Goal: Download file/media

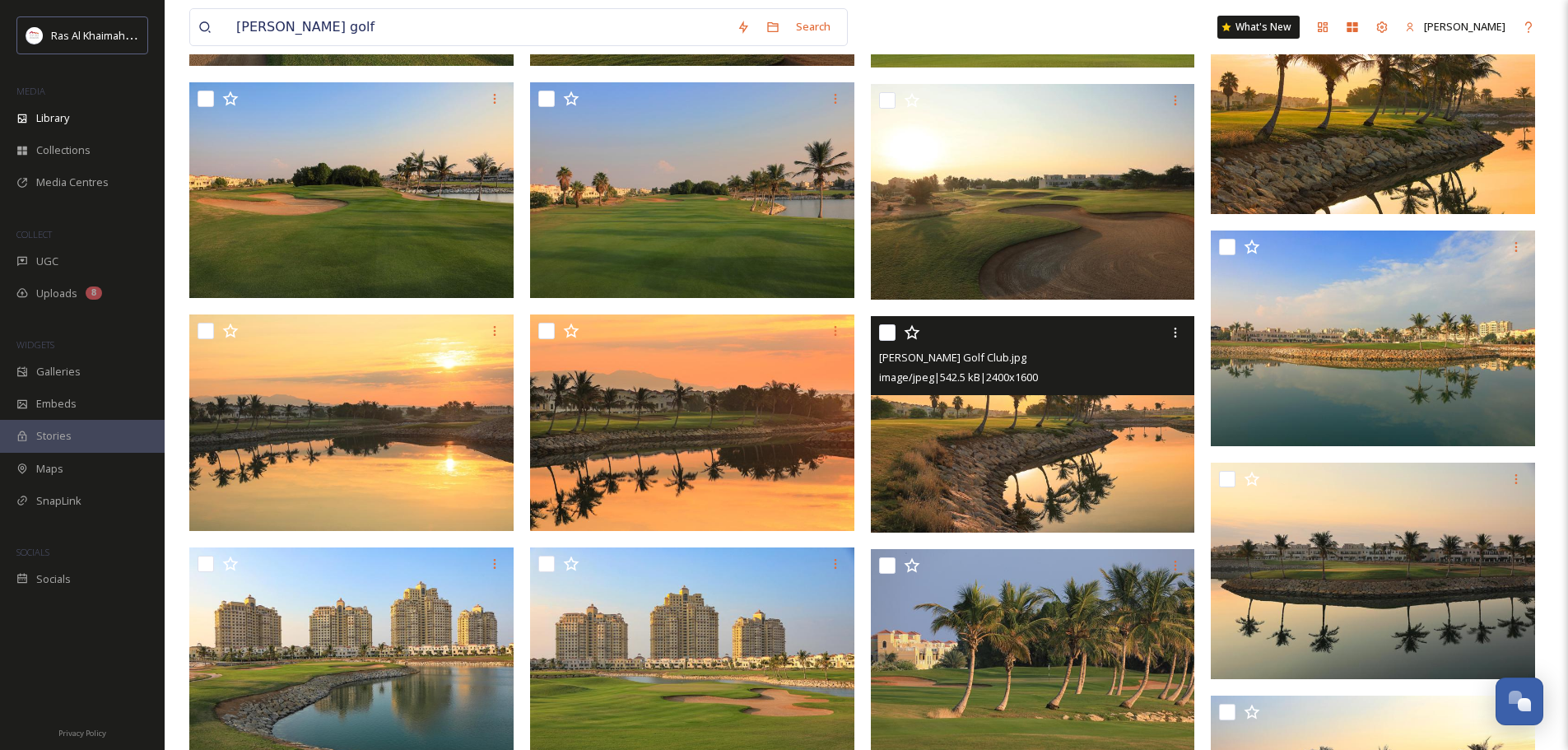
scroll to position [2552, 0]
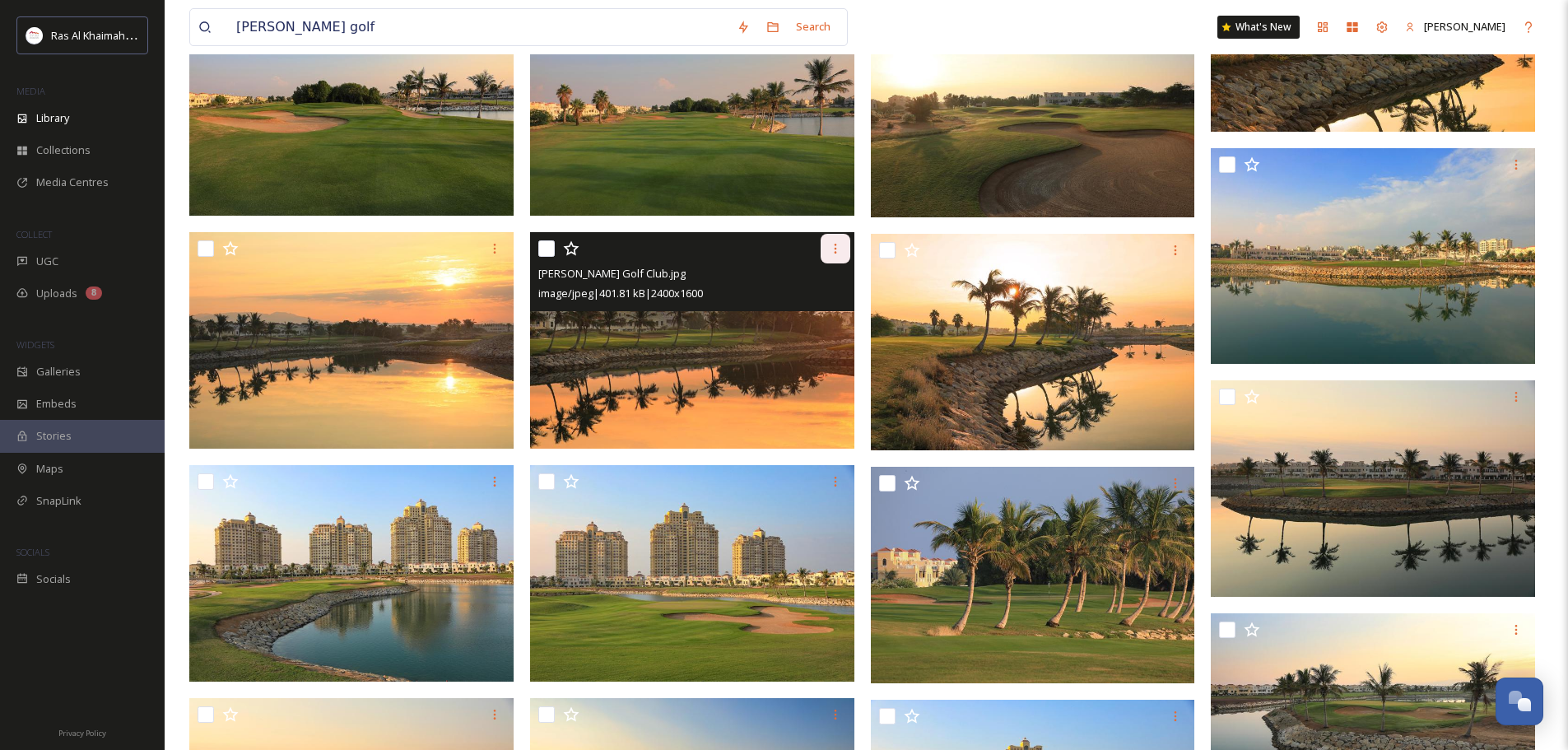
click at [831, 245] on icon at bounding box center [835, 249] width 13 height 13
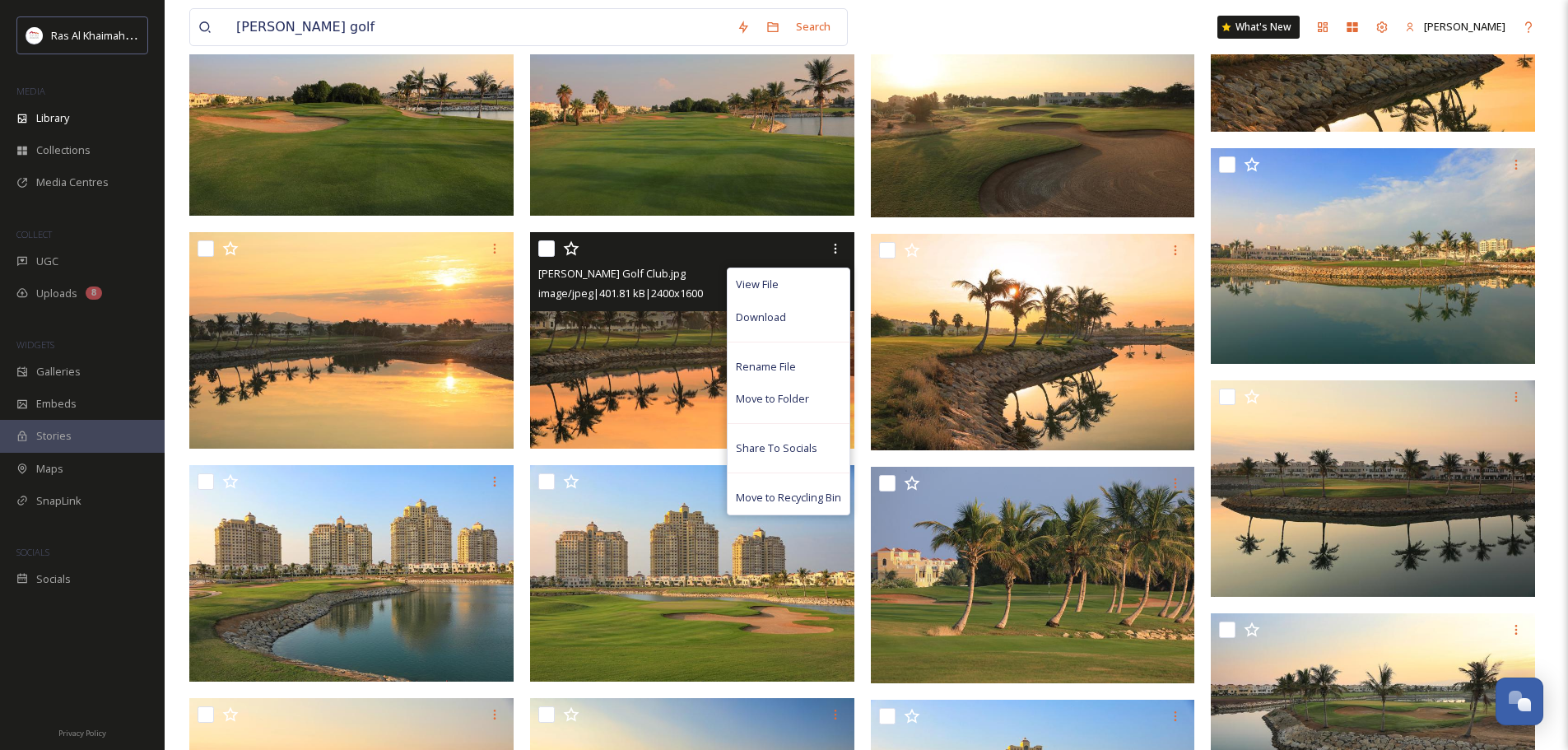
click at [641, 379] on img at bounding box center [692, 340] width 324 height 216
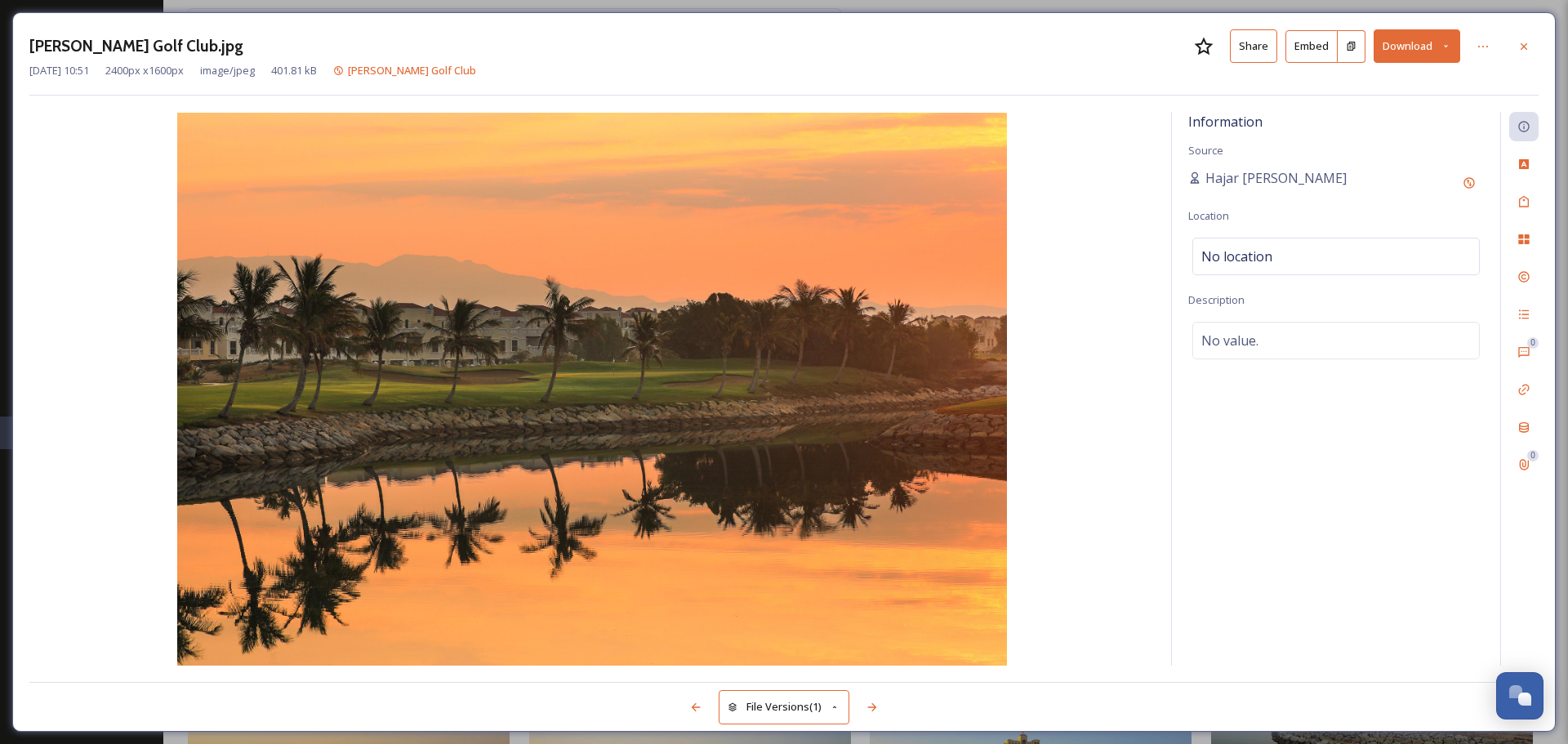
click at [1436, 41] on button "Download" at bounding box center [1417, 46] width 86 height 34
click at [1400, 95] on div "Download Original (2400 x 1600)" at bounding box center [1374, 83] width 171 height 32
click at [1524, 46] on icon at bounding box center [1524, 46] width 7 height 7
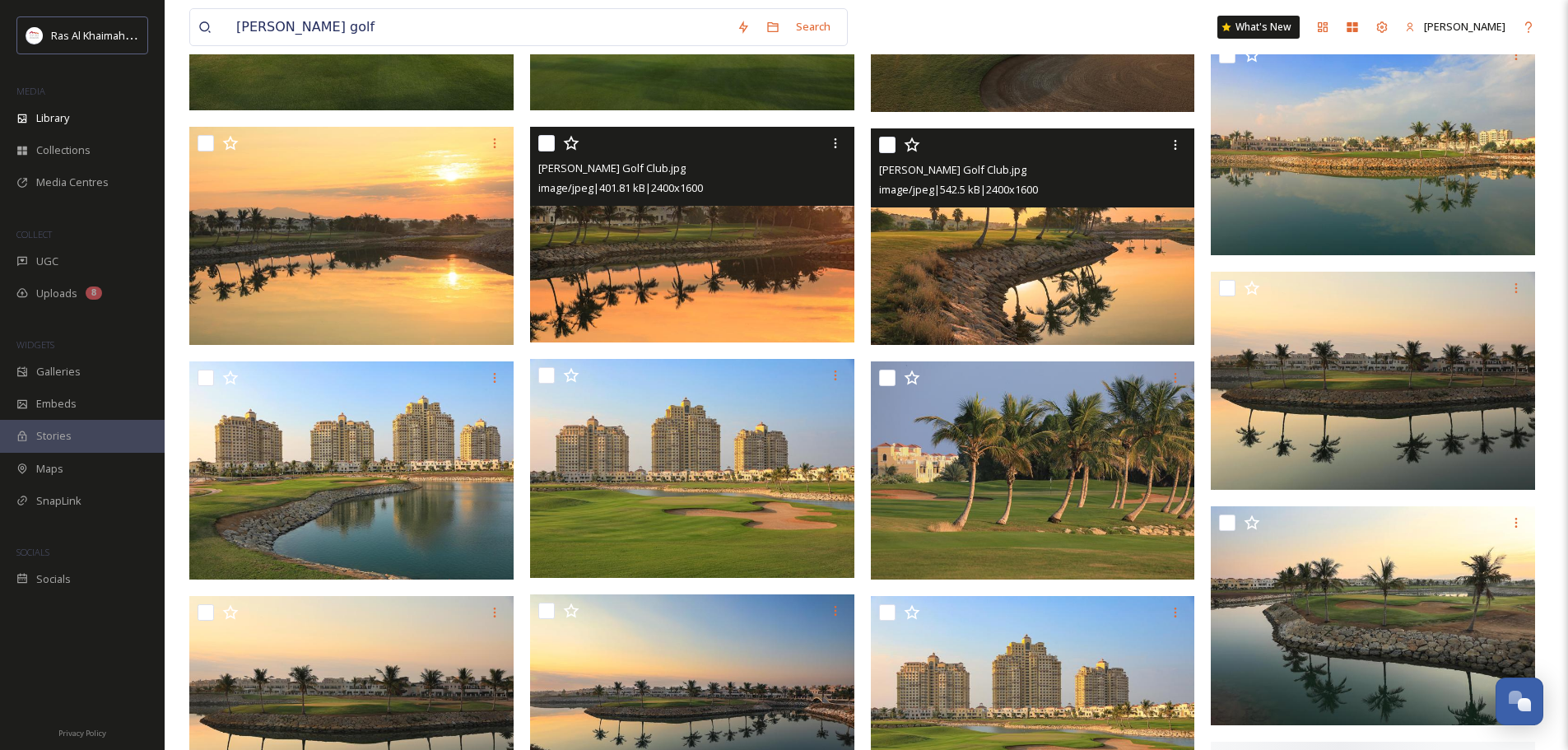
scroll to position [2717, 0]
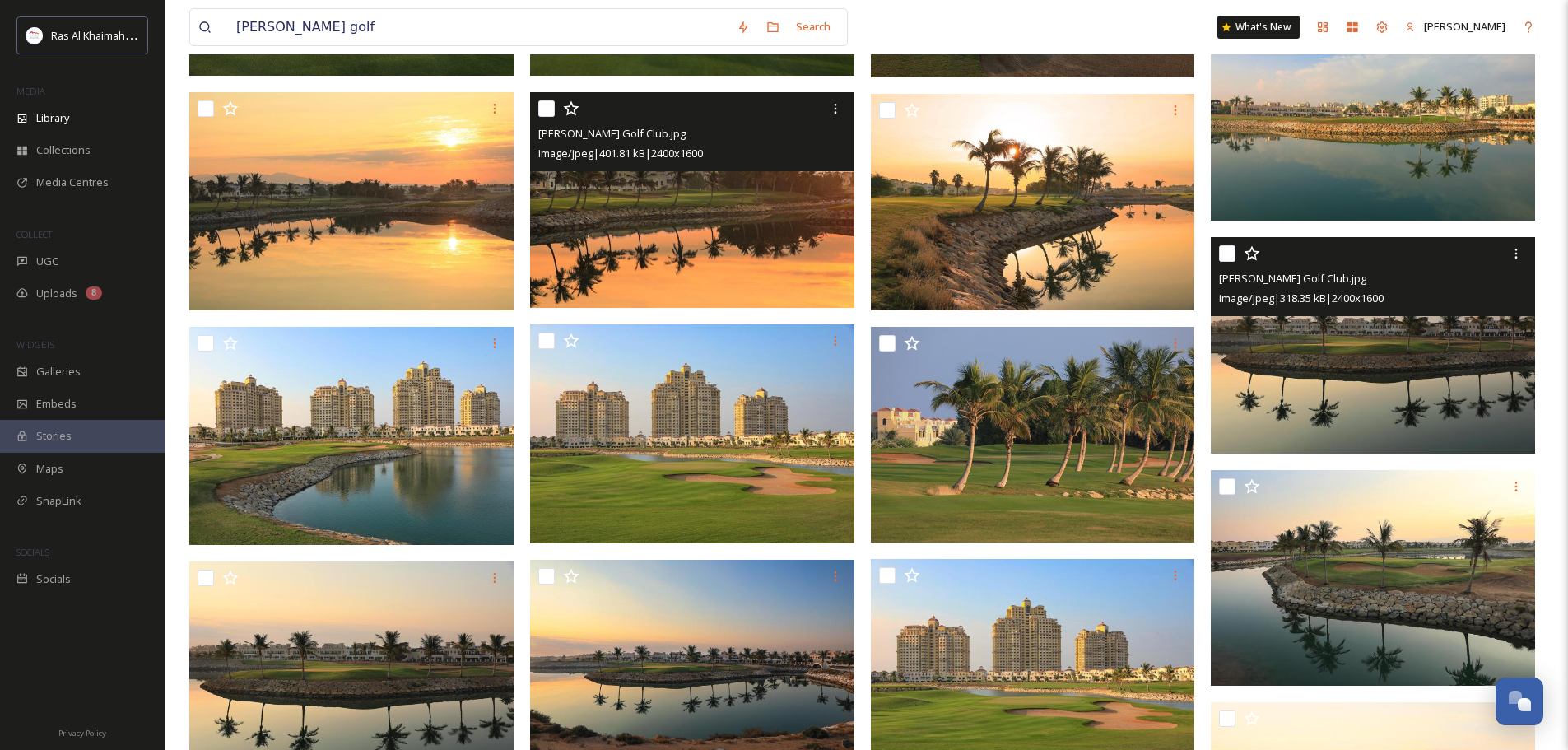
click at [1428, 378] on img at bounding box center [1372, 345] width 324 height 216
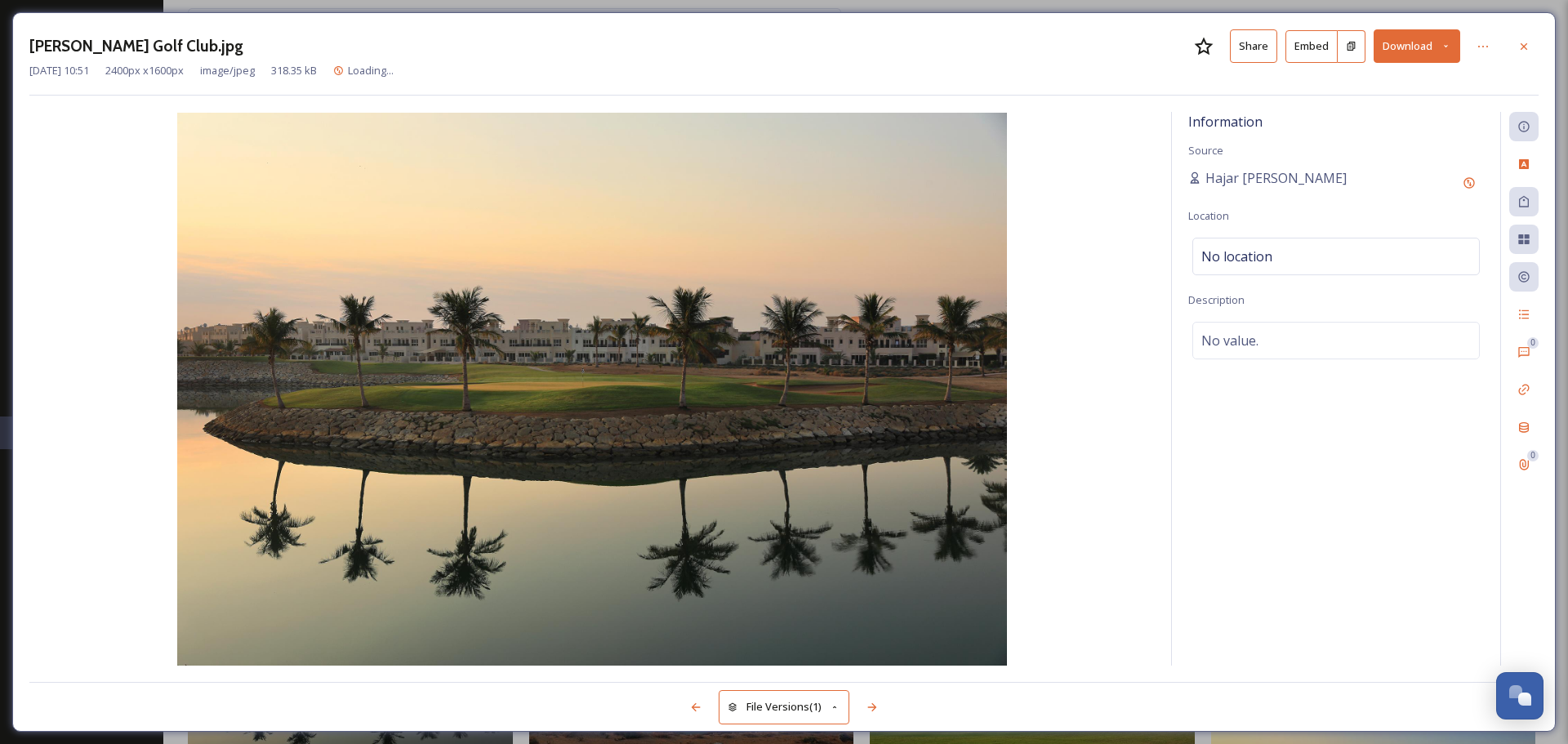
click at [1444, 33] on button "Download" at bounding box center [1417, 46] width 86 height 34
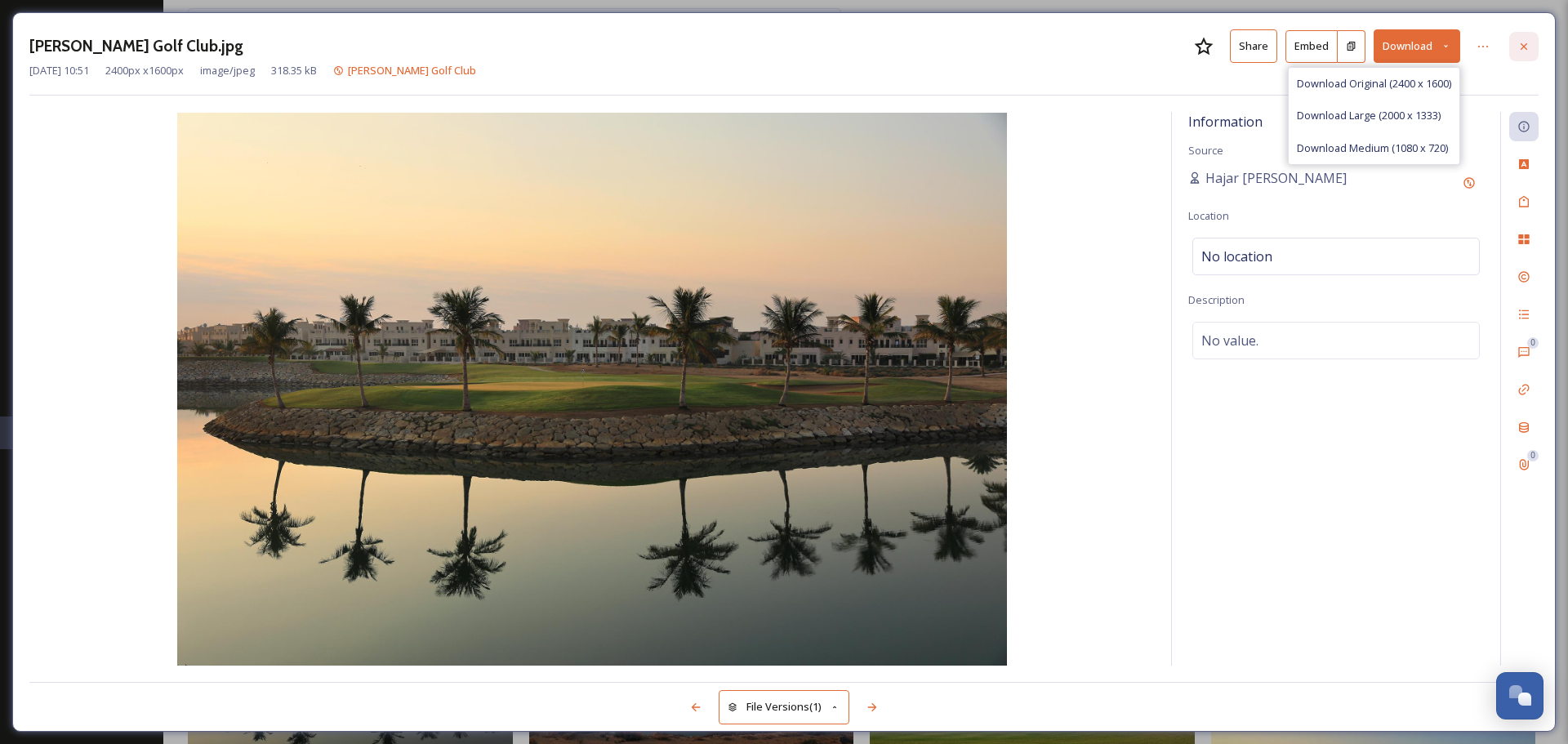
click at [1532, 48] on div at bounding box center [1524, 47] width 30 height 30
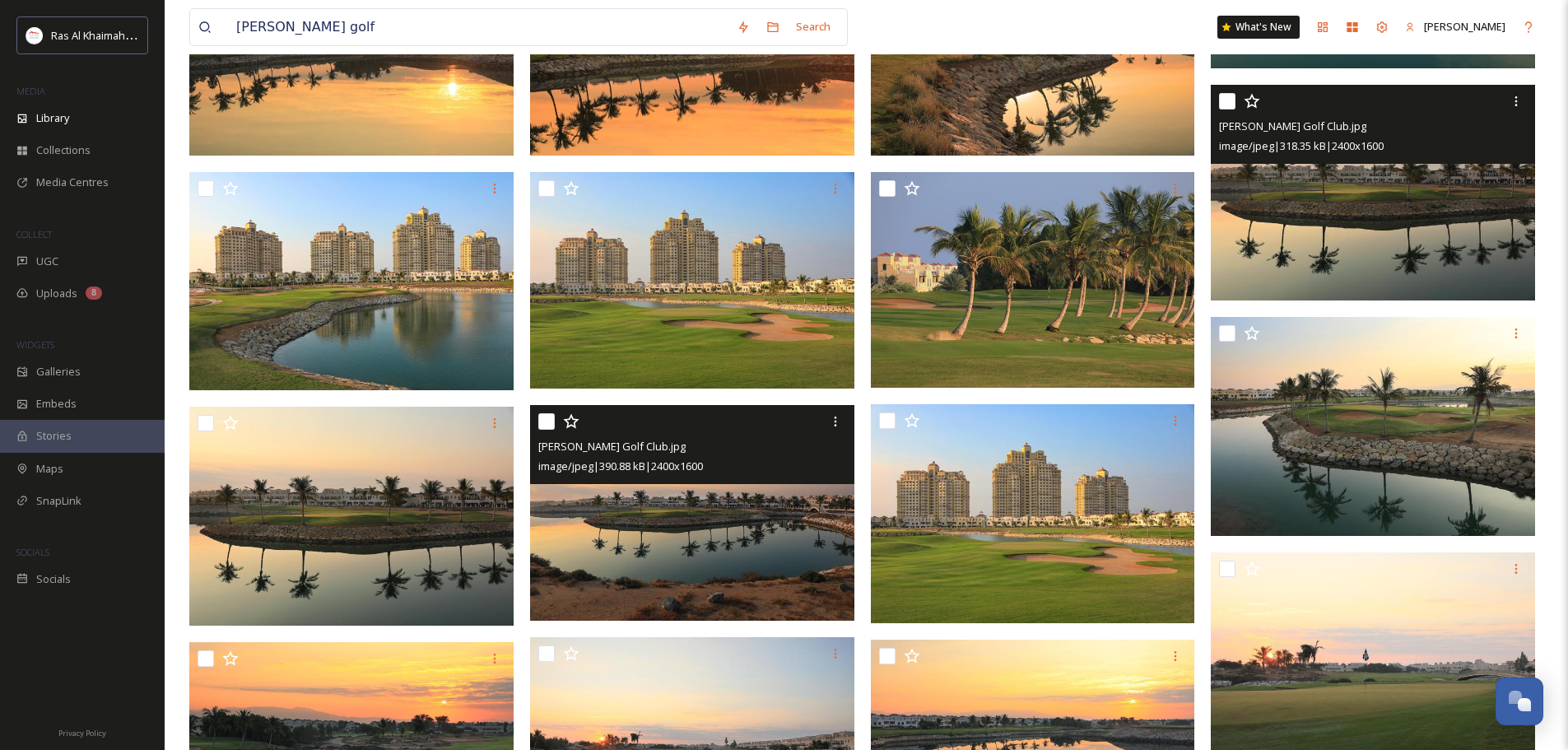
scroll to position [2964, 0]
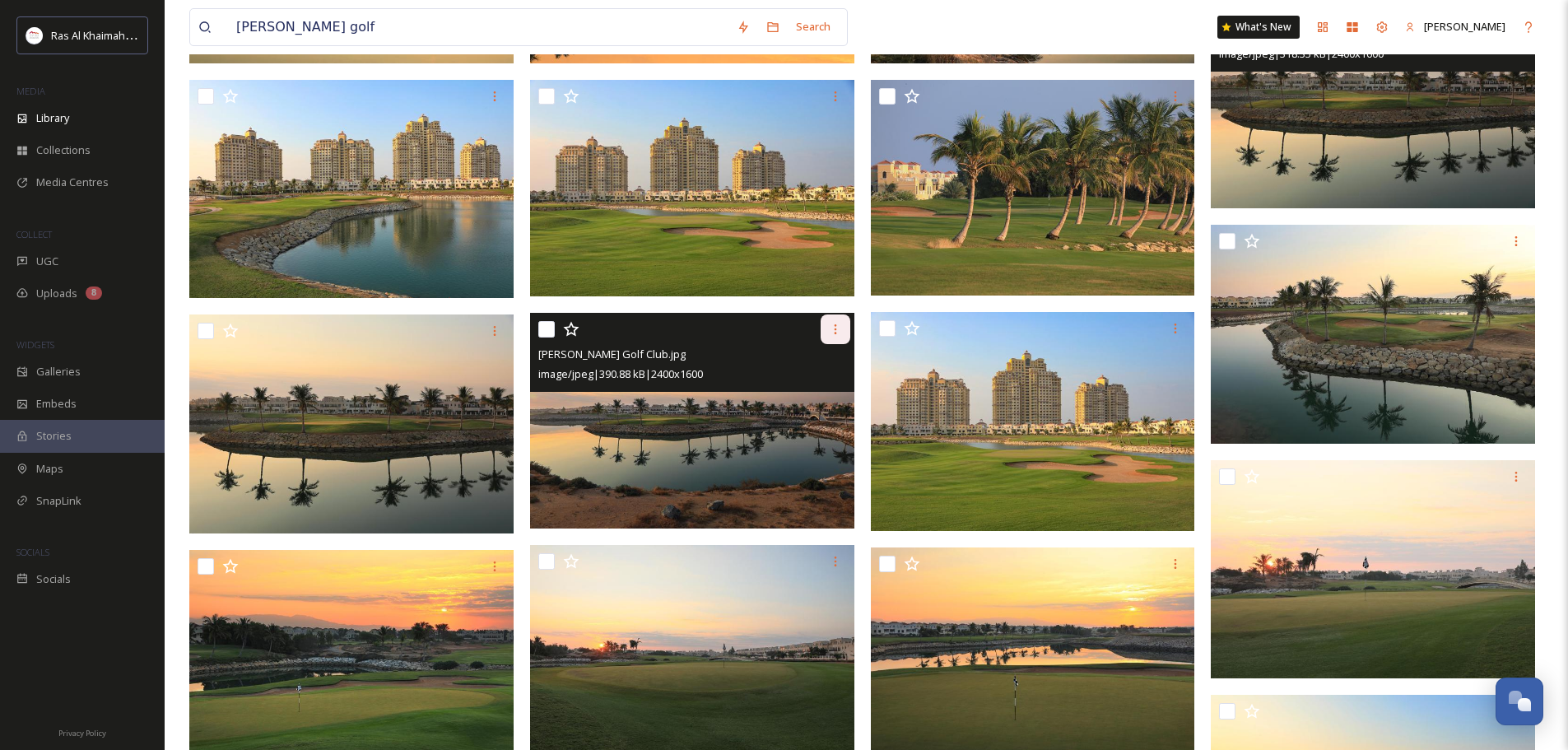
click at [839, 331] on icon at bounding box center [835, 329] width 13 height 13
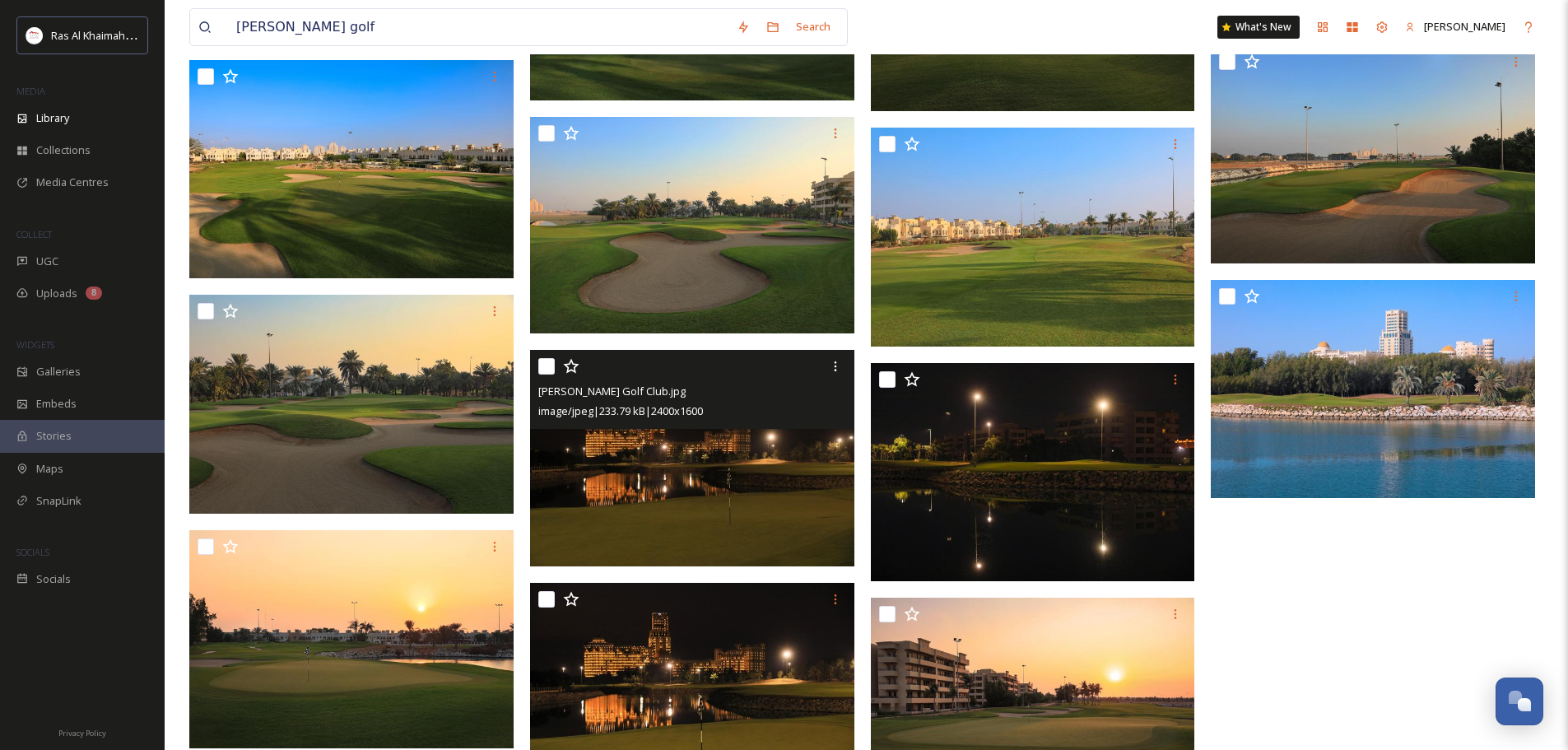
scroll to position [4706, 0]
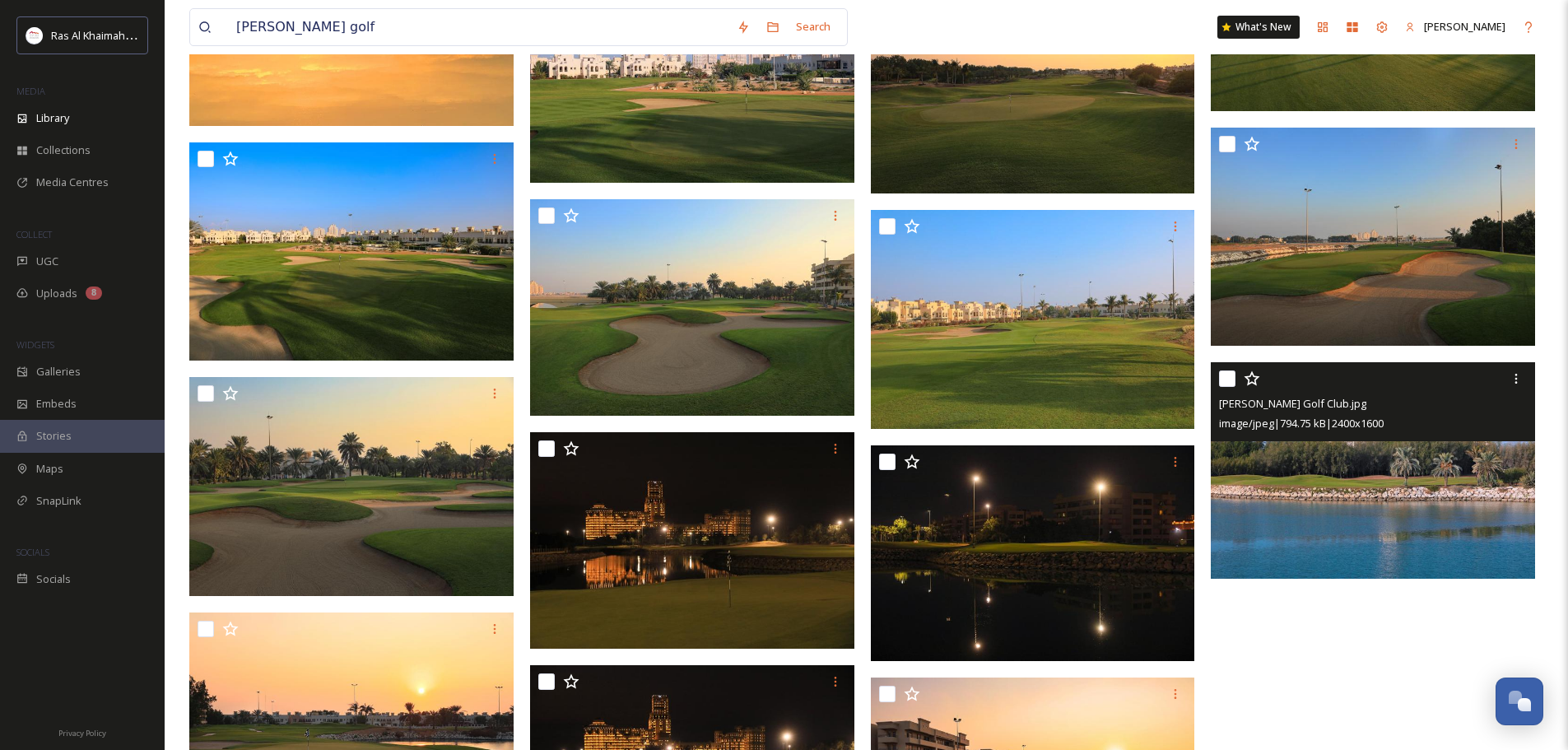
click at [1413, 515] on img at bounding box center [1372, 470] width 324 height 216
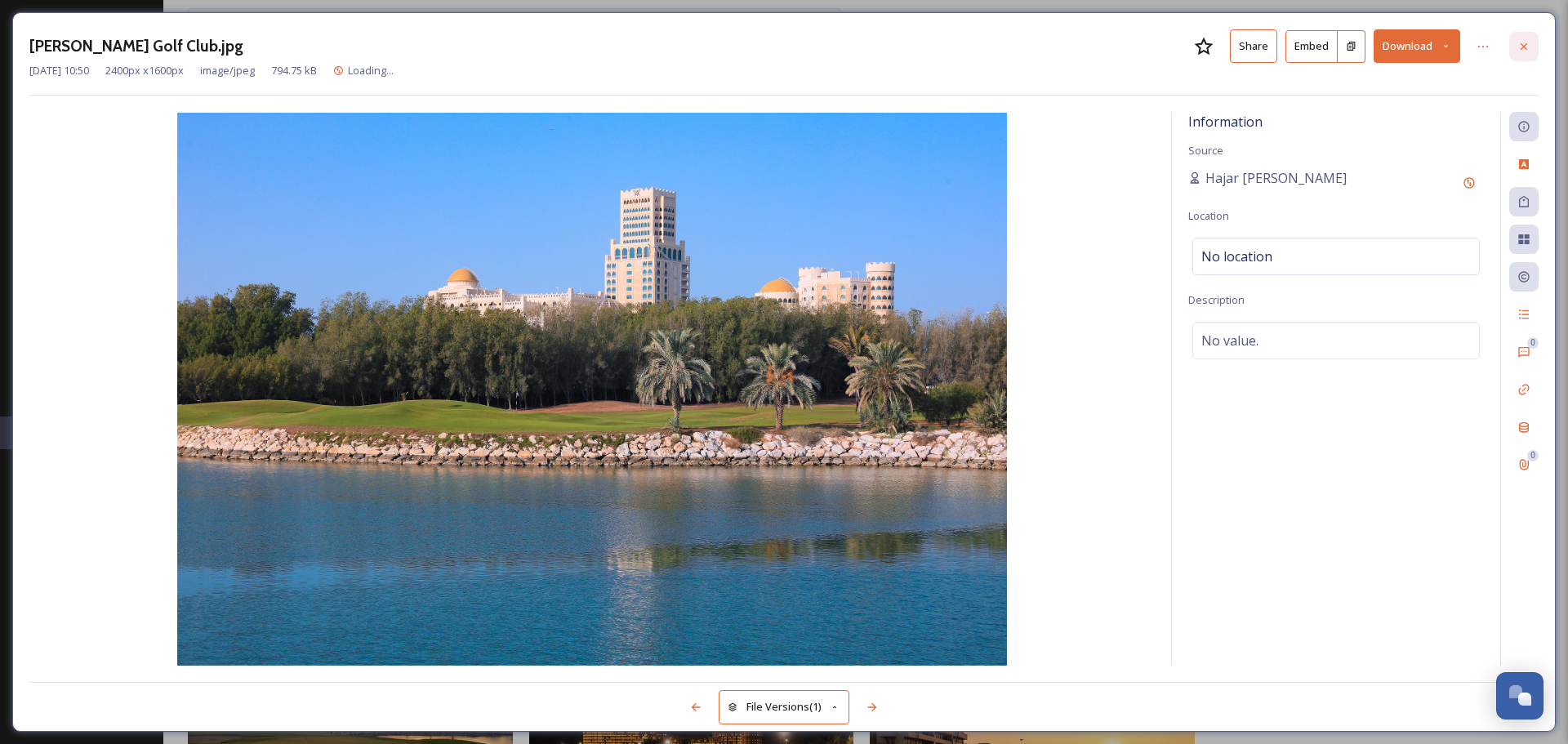
click at [1523, 53] on icon at bounding box center [1524, 47] width 13 height 13
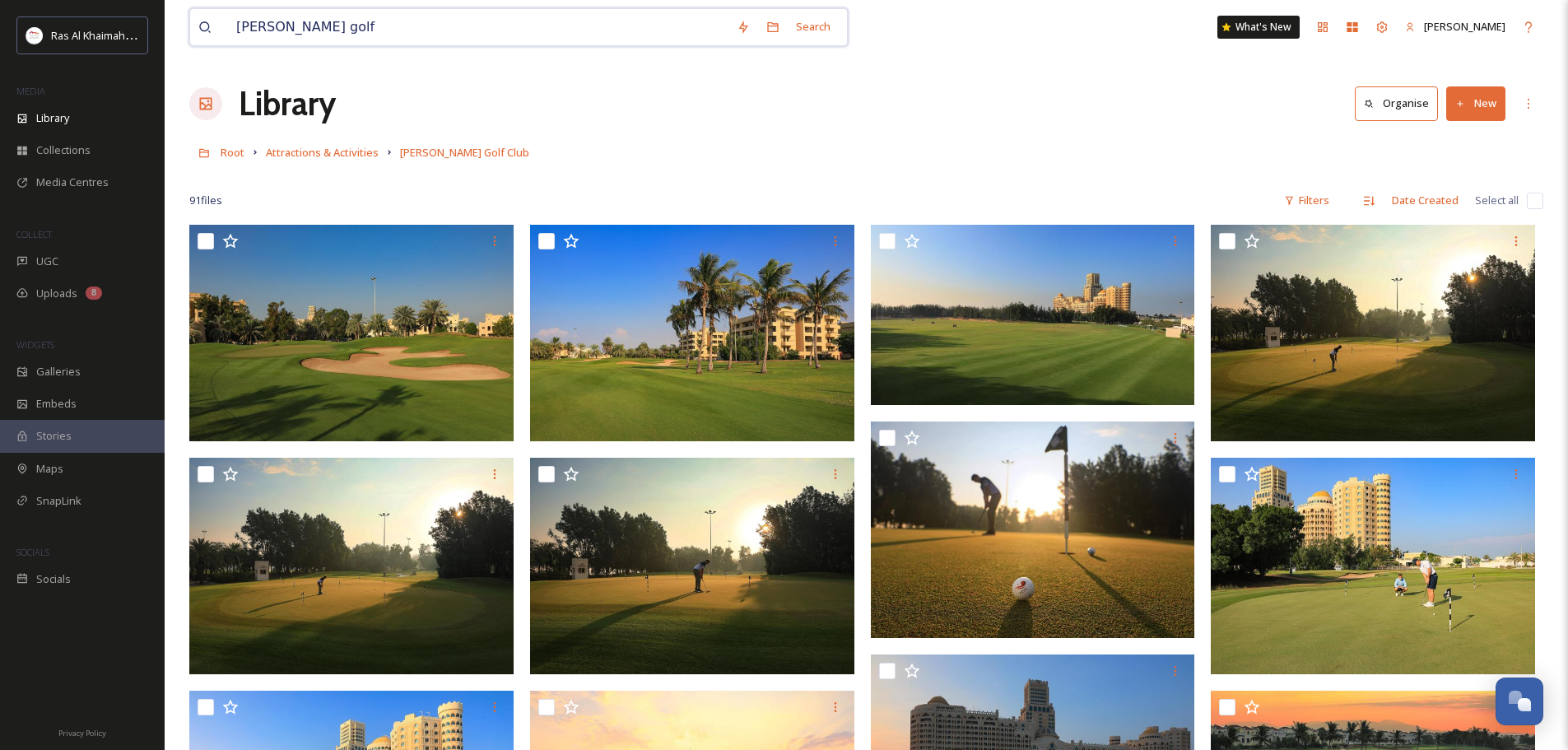
click at [372, 32] on input "al hamra golf" at bounding box center [478, 27] width 501 height 36
type input "waldorf"
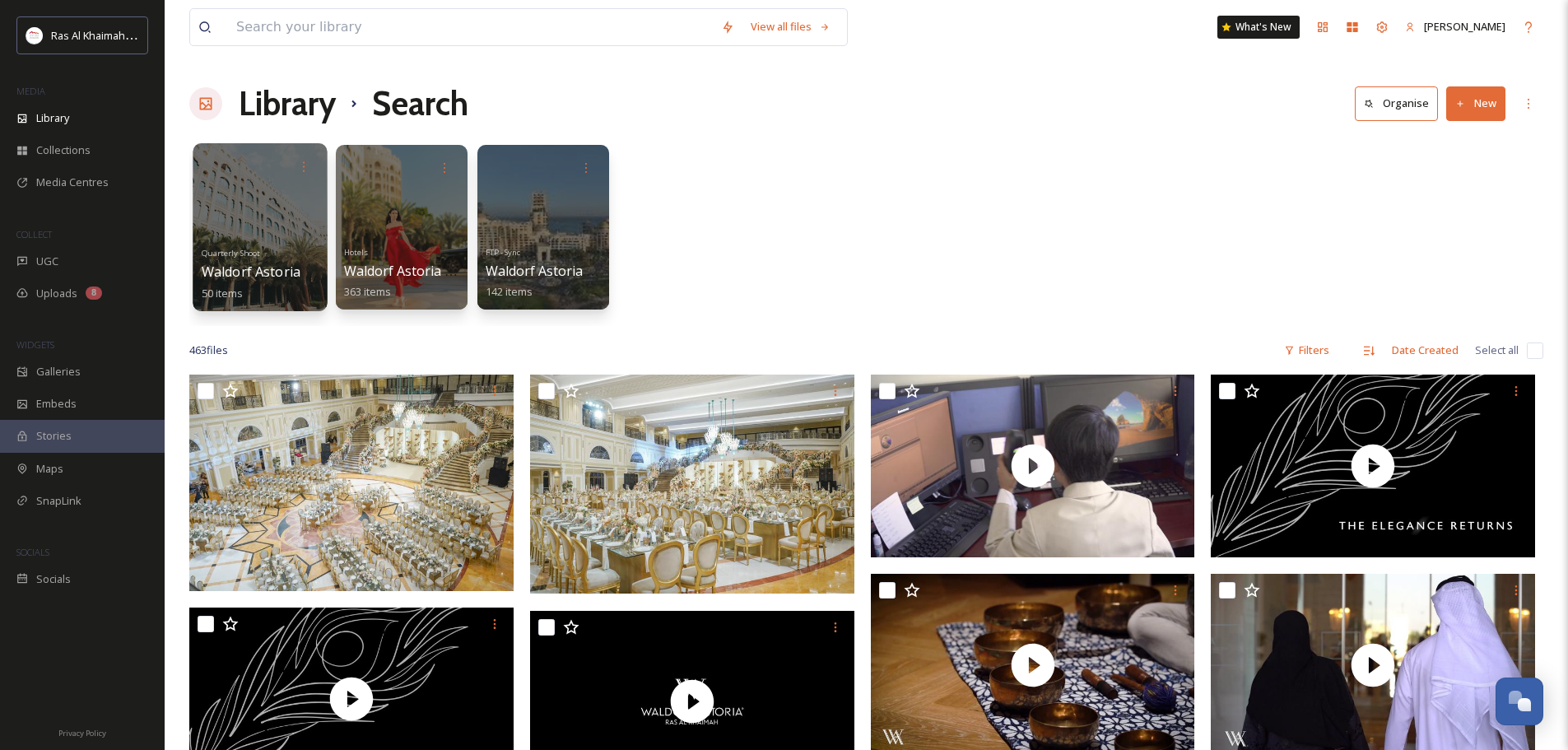
click at [218, 191] on div at bounding box center [259, 227] width 134 height 168
click at [444, 198] on div at bounding box center [401, 227] width 134 height 168
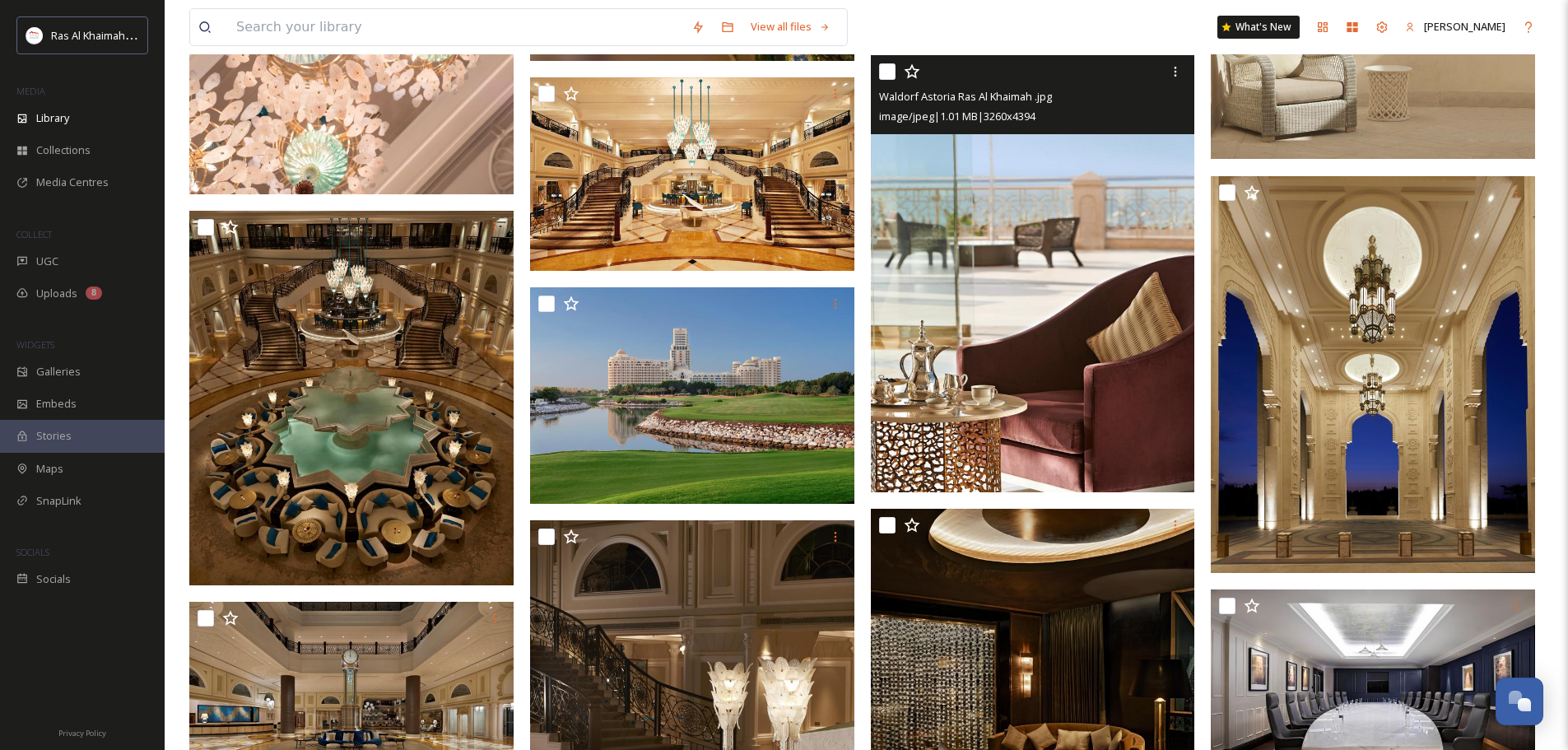
scroll to position [11771, 0]
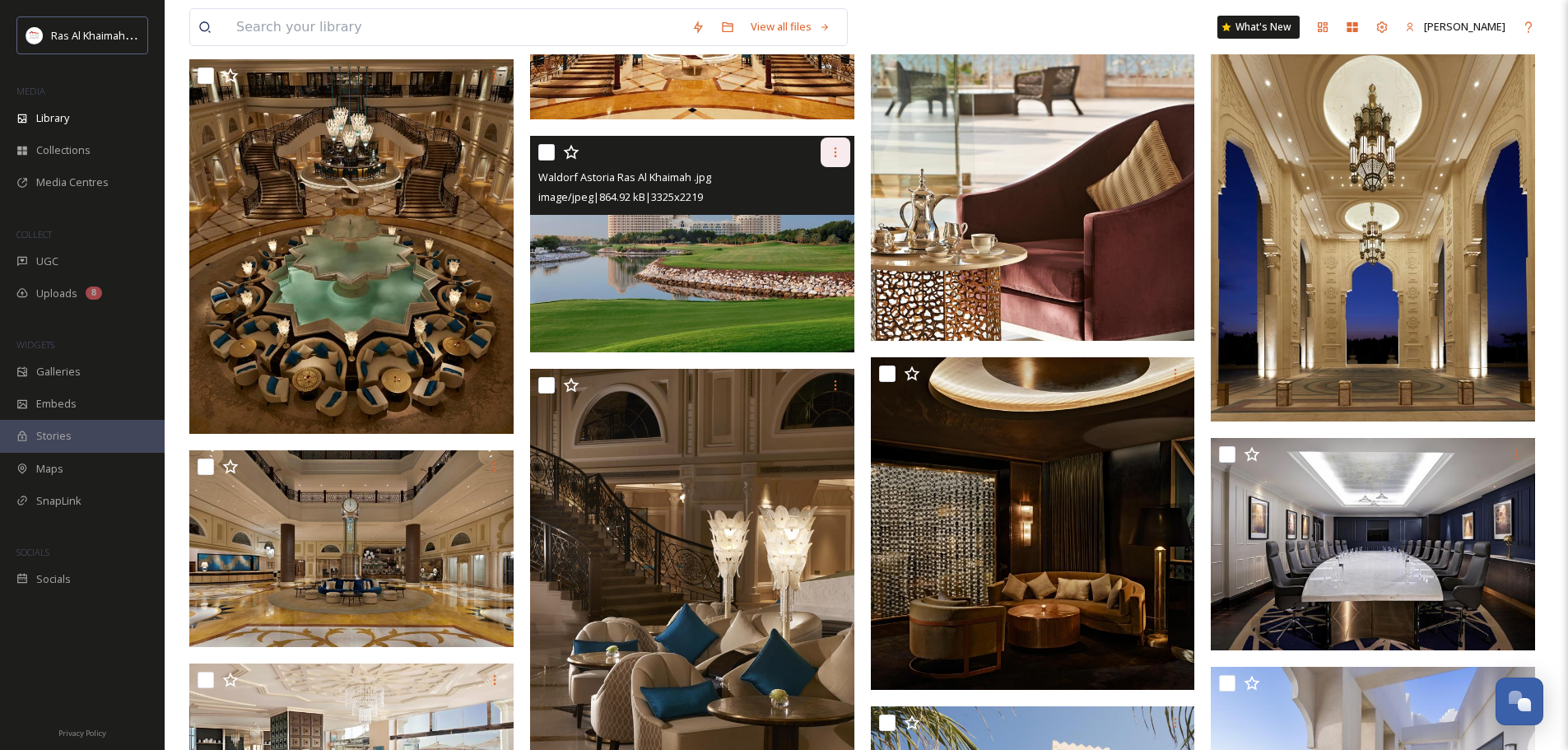
click at [826, 164] on div at bounding box center [835, 152] width 30 height 30
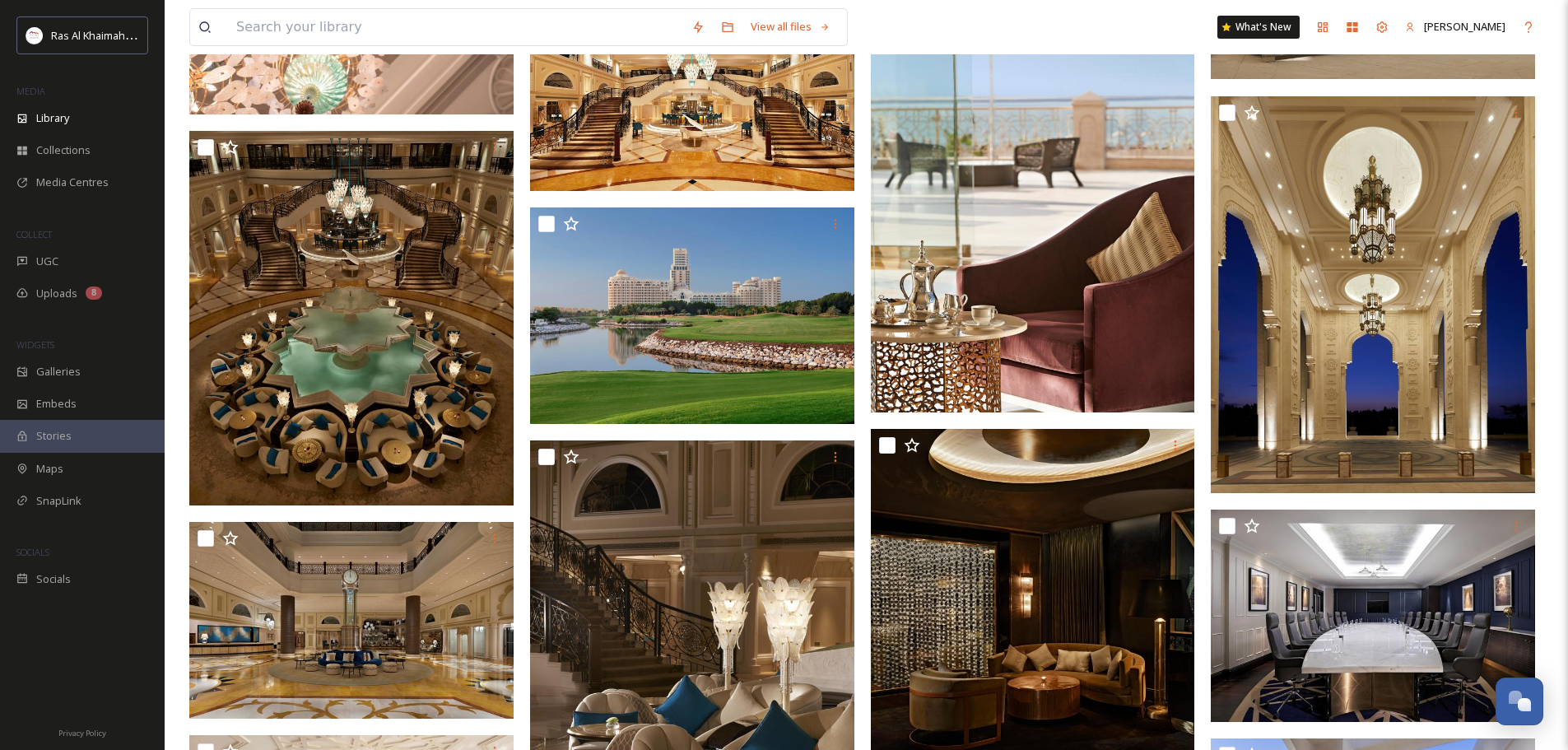
scroll to position [11689, 0]
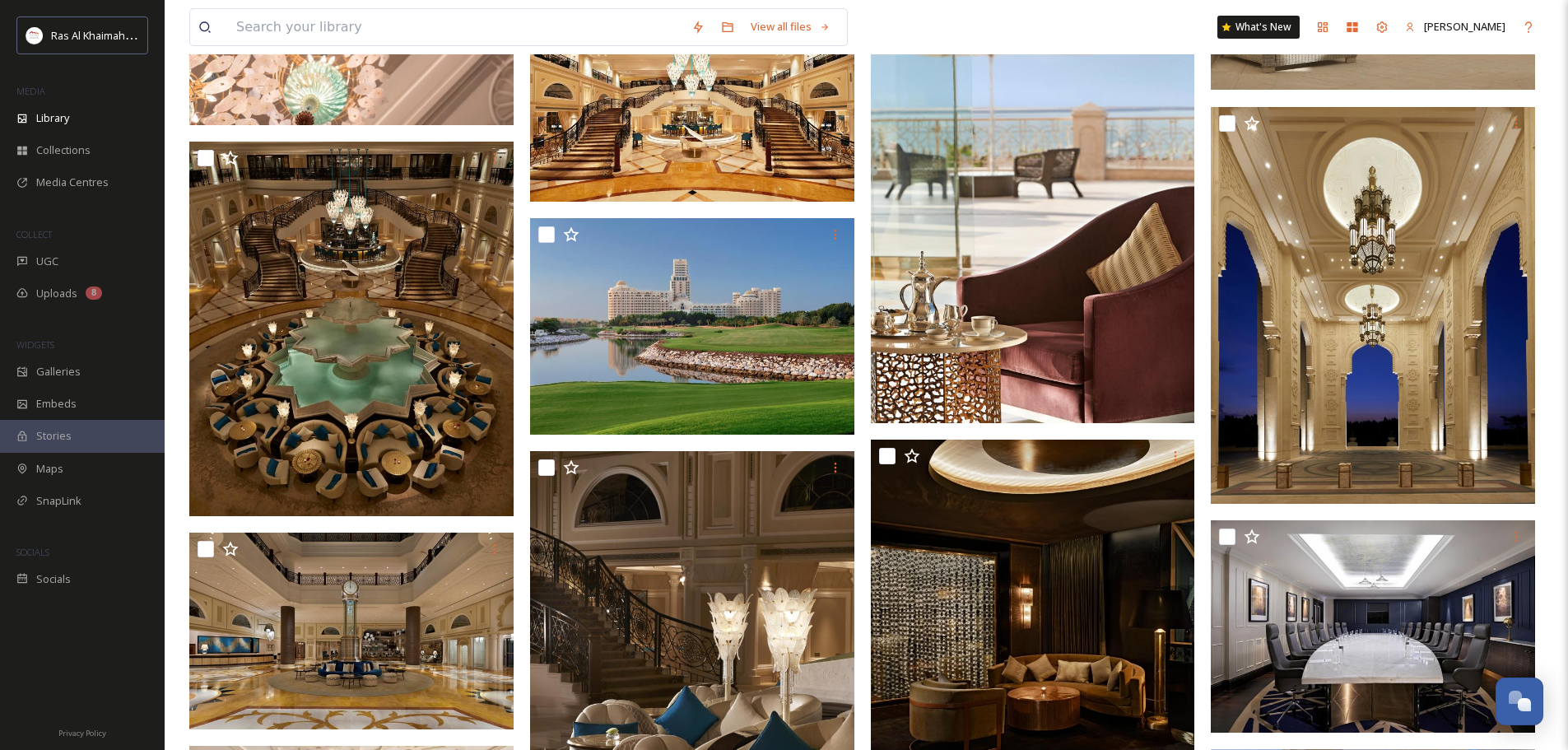
click at [687, 268] on div at bounding box center [692, 326] width 324 height 216
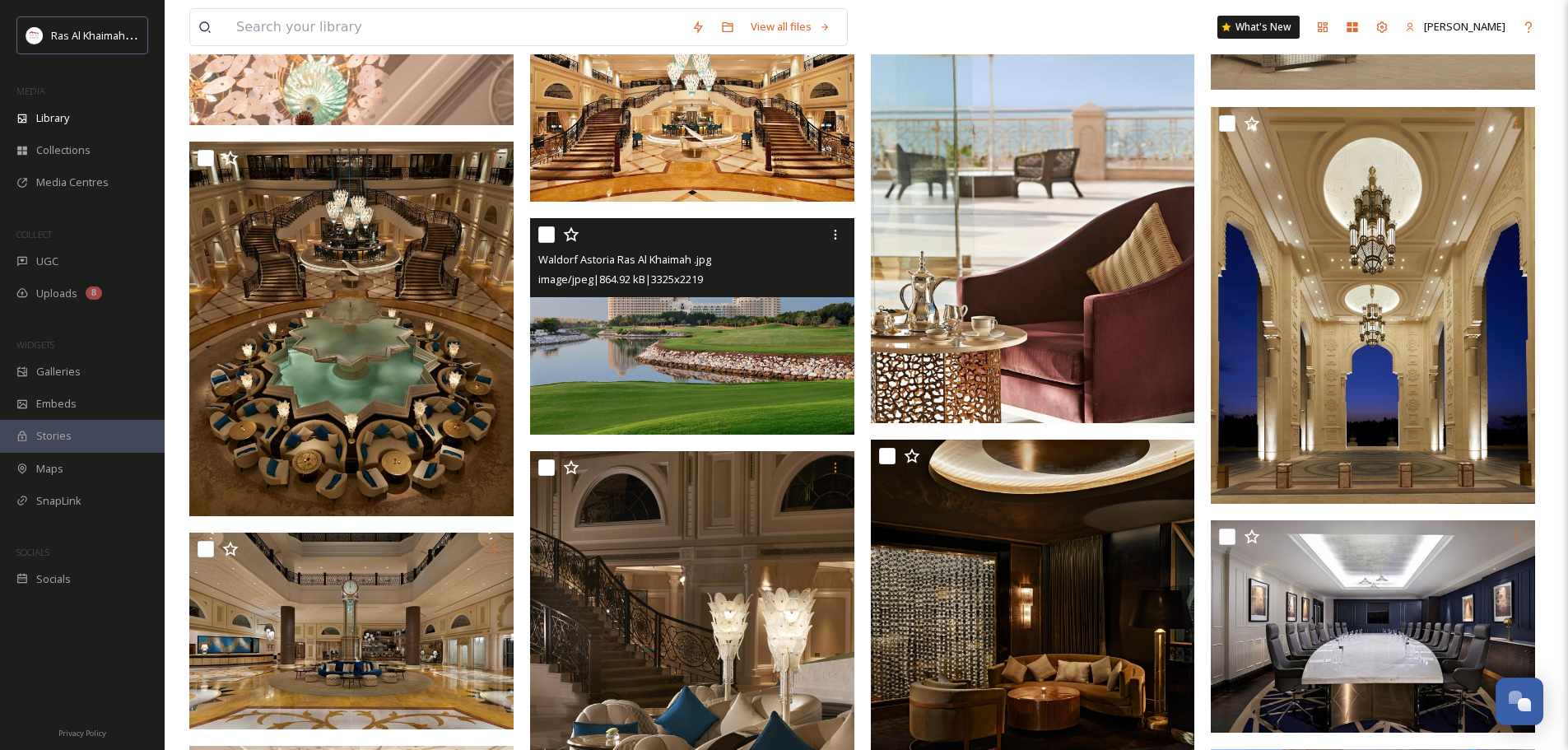
click at [707, 355] on img at bounding box center [692, 326] width 324 height 216
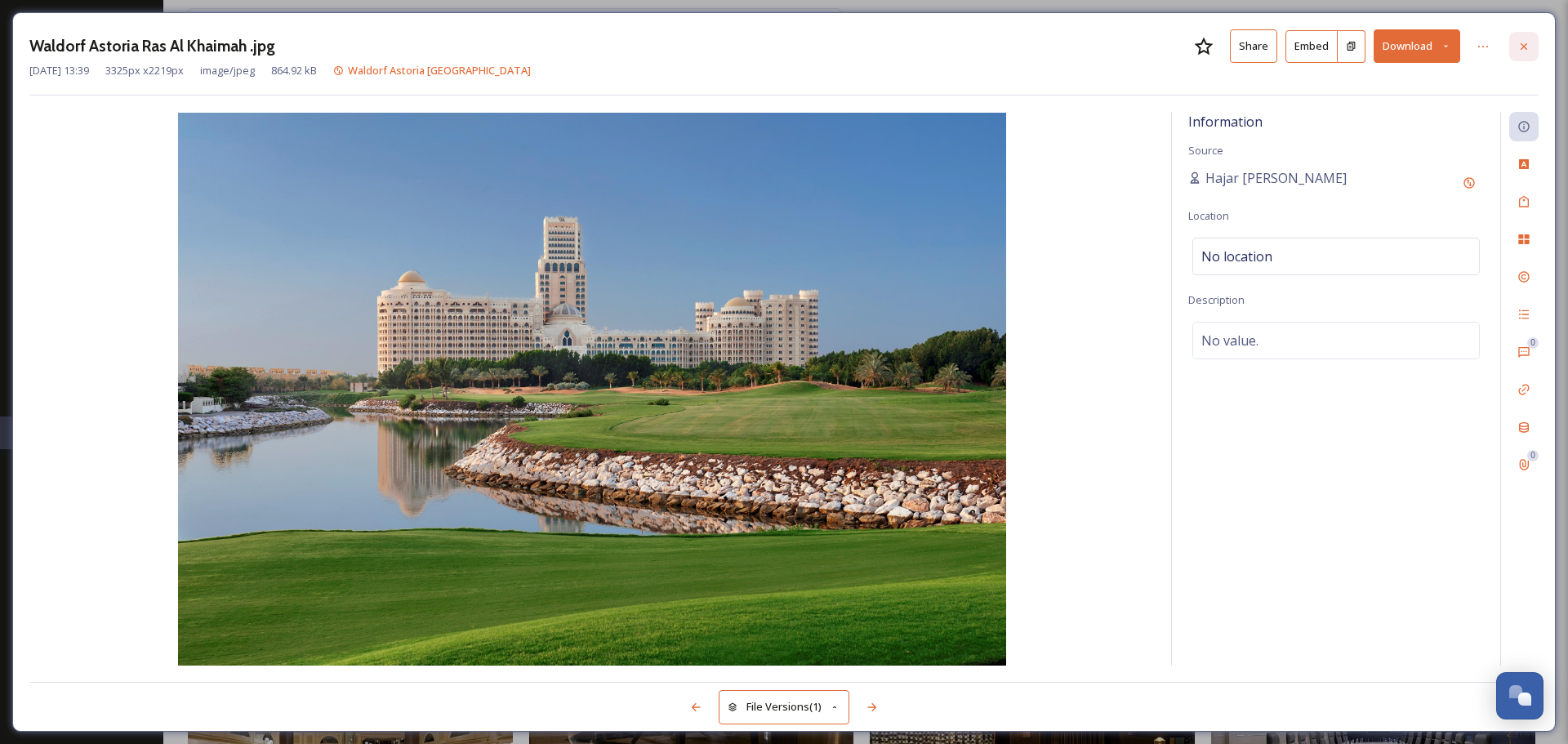
click at [1515, 45] on div at bounding box center [1524, 47] width 30 height 30
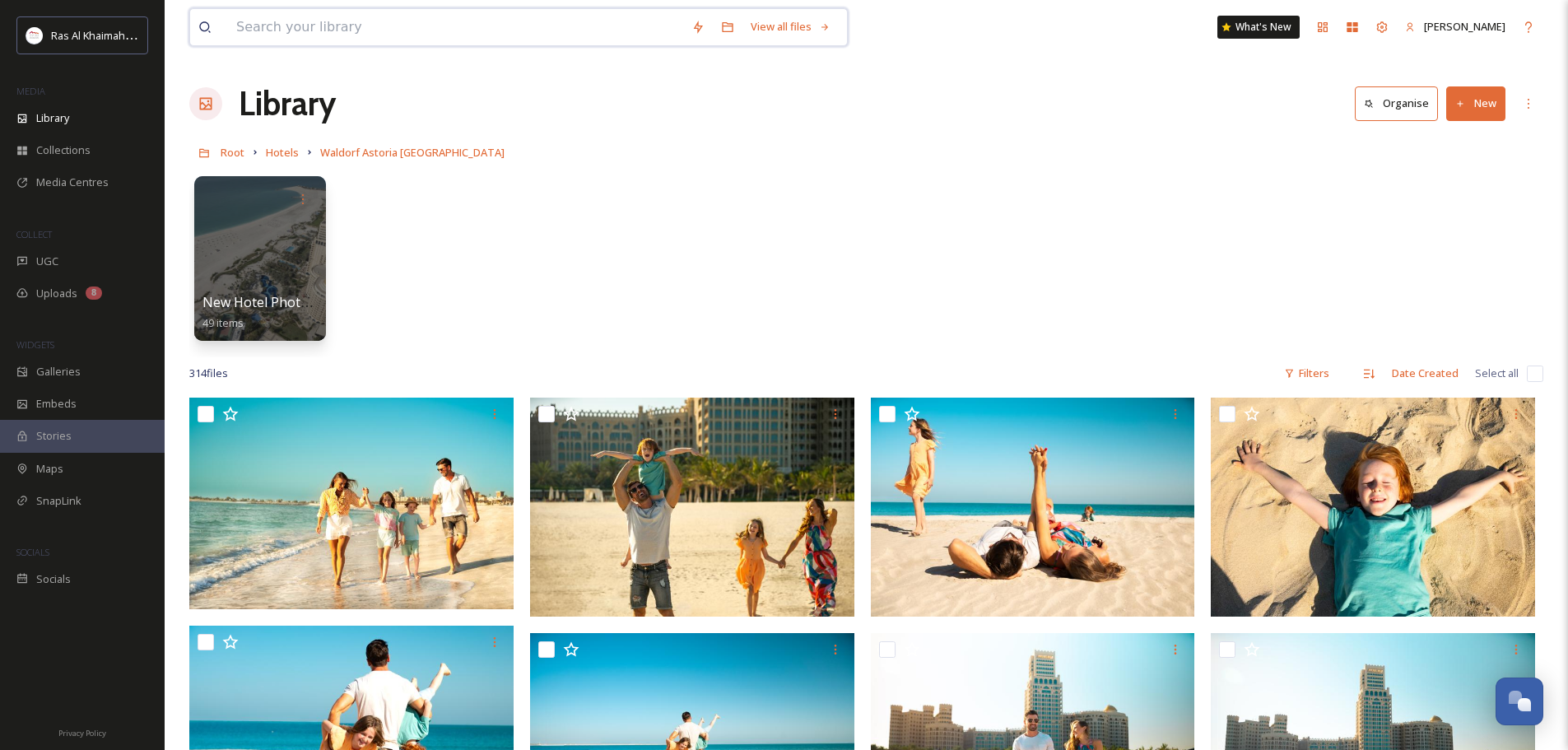
click at [384, 26] on input at bounding box center [455, 27] width 455 height 36
type input "zipline"
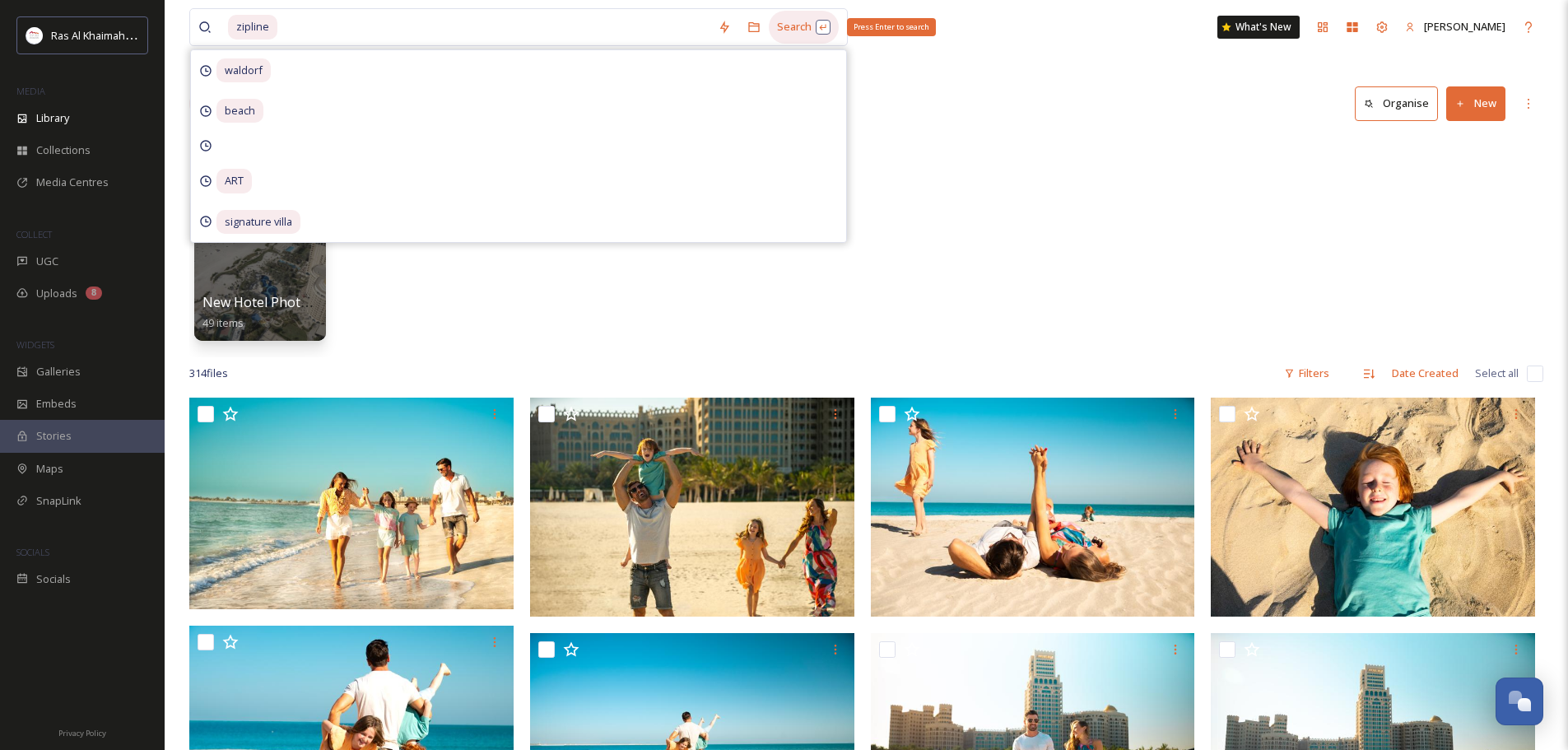
click at [787, 33] on div "Search Press Enter to search" at bounding box center [804, 27] width 70 height 32
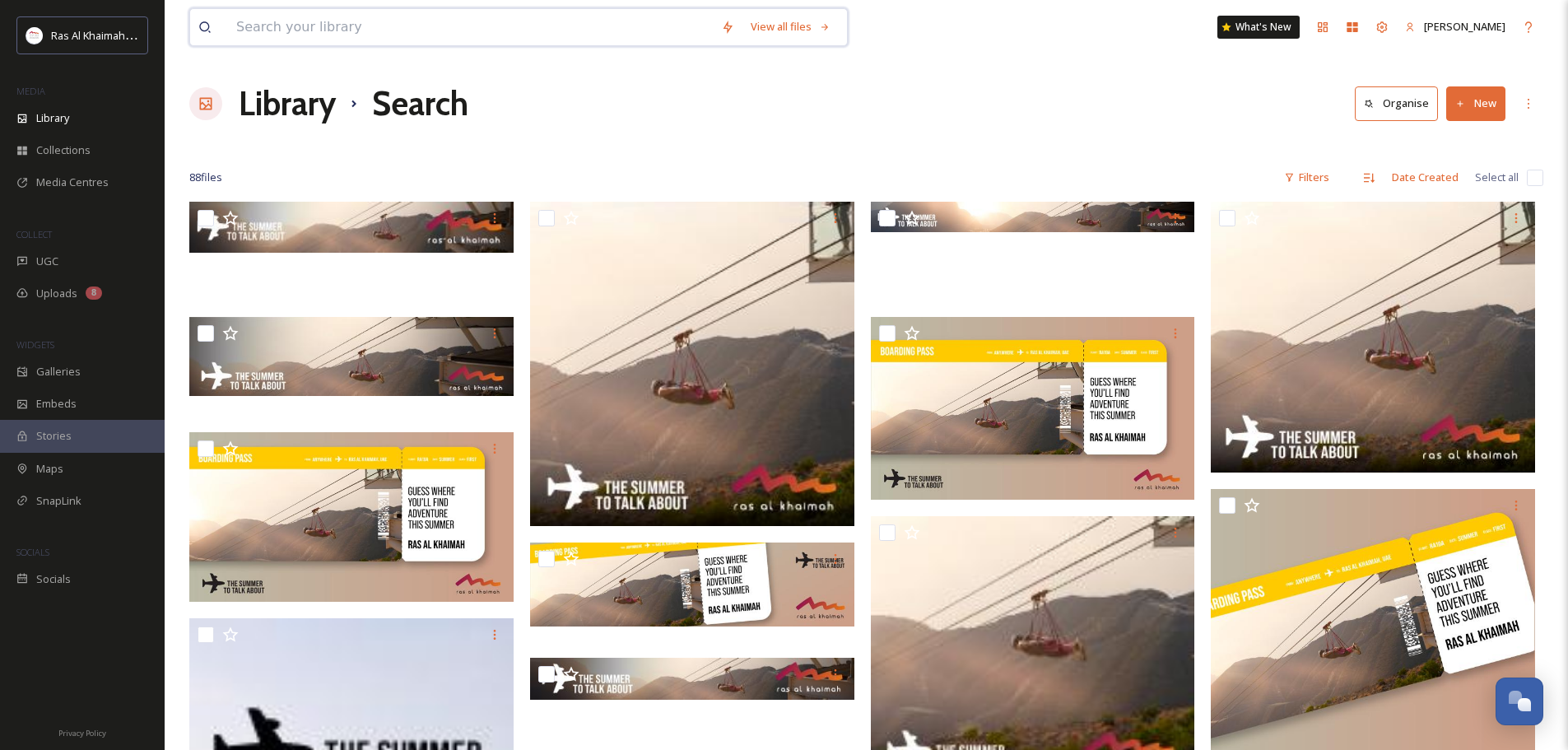
click at [244, 41] on input at bounding box center [470, 27] width 485 height 36
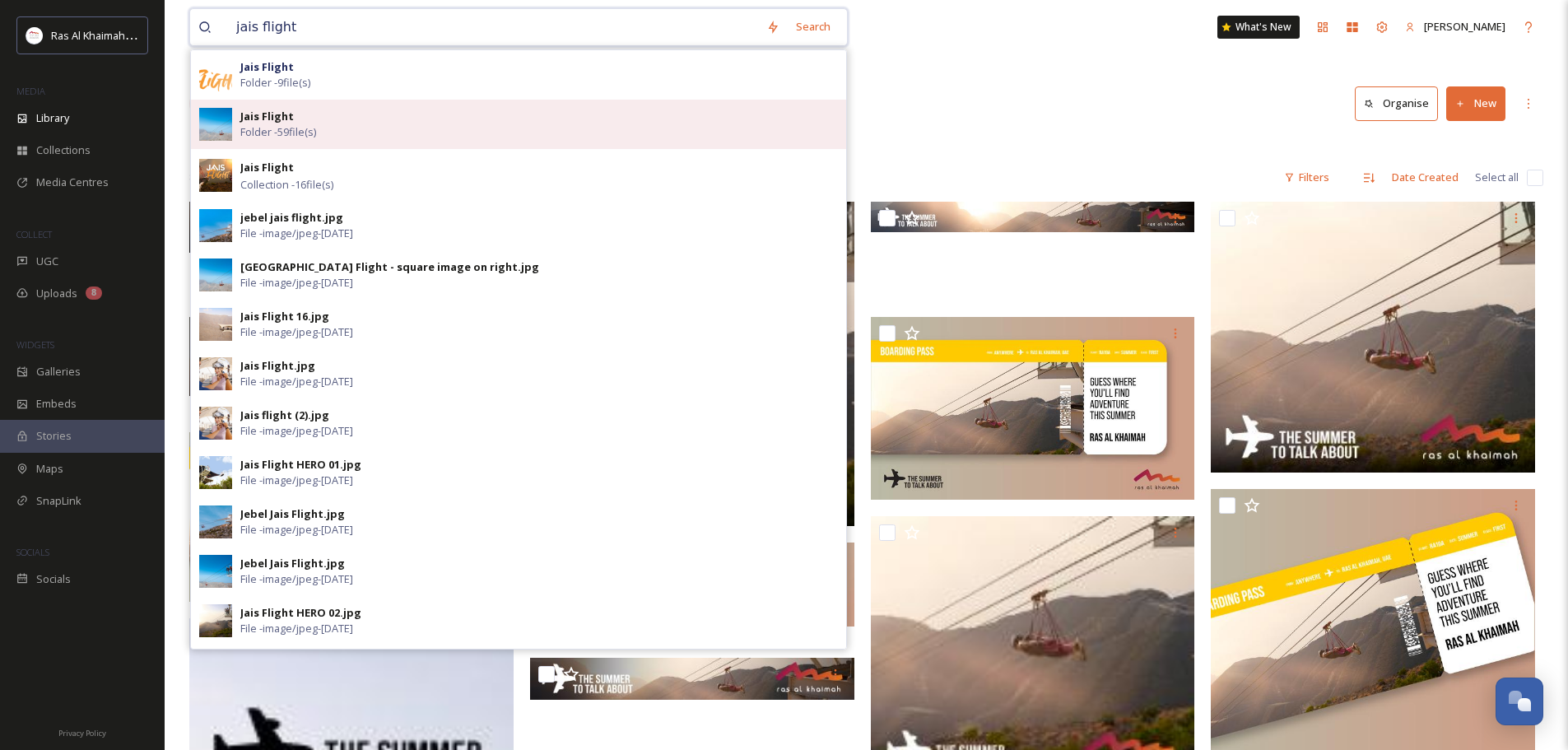
type input "jais flight"
click at [382, 114] on div "Jais Flight Folder - 59 file(s)" at bounding box center [539, 124] width 598 height 31
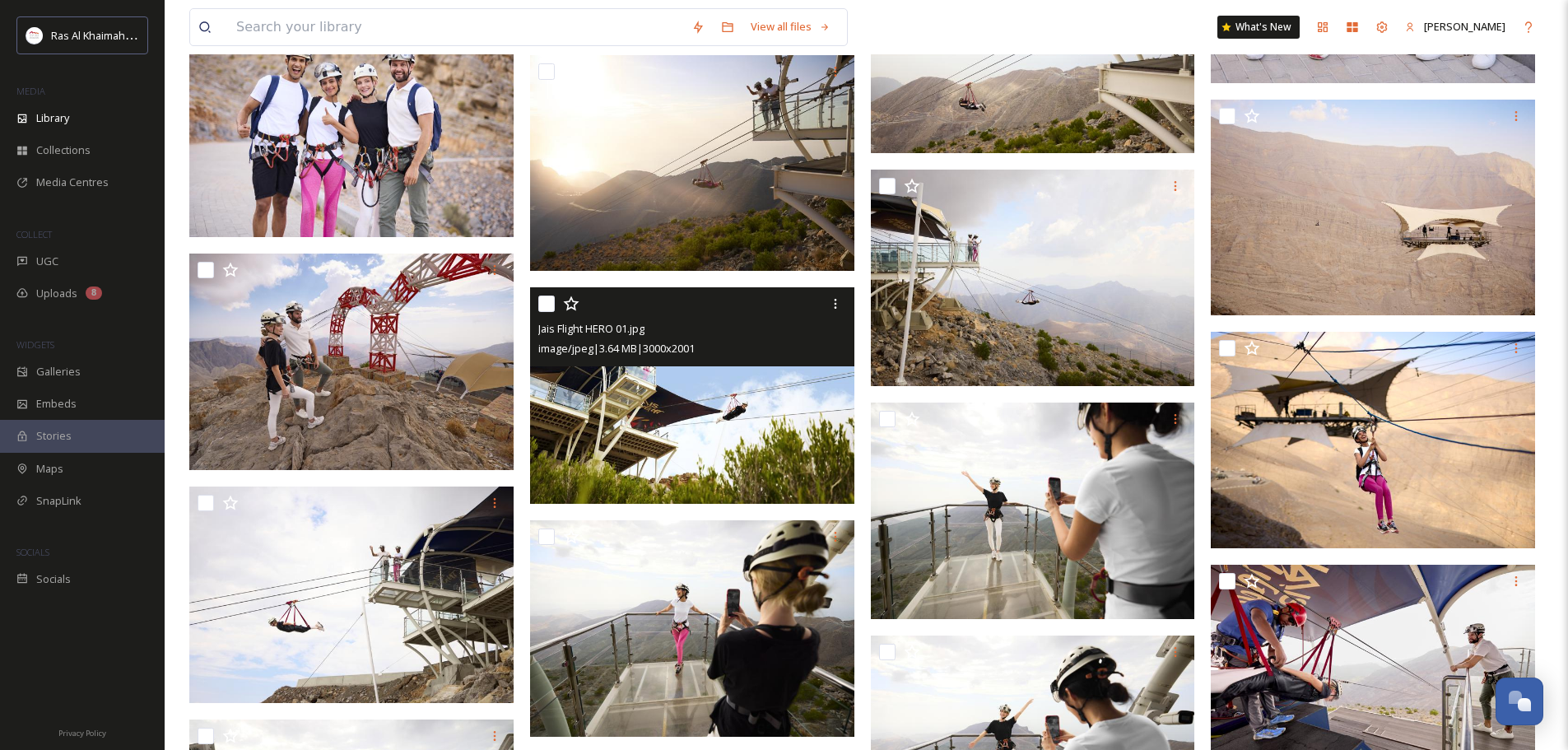
scroll to position [696, 0]
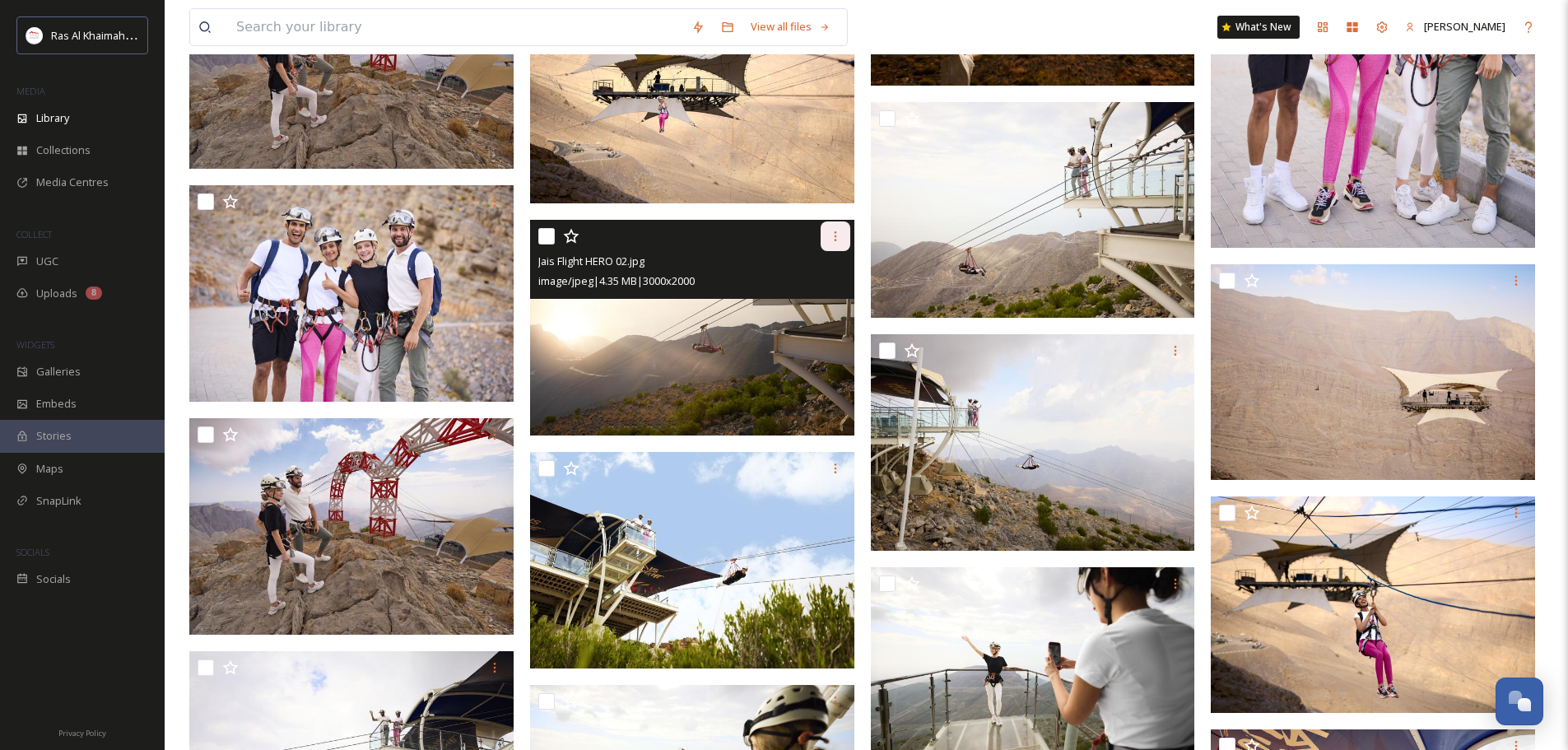
click at [844, 227] on div at bounding box center [835, 236] width 30 height 30
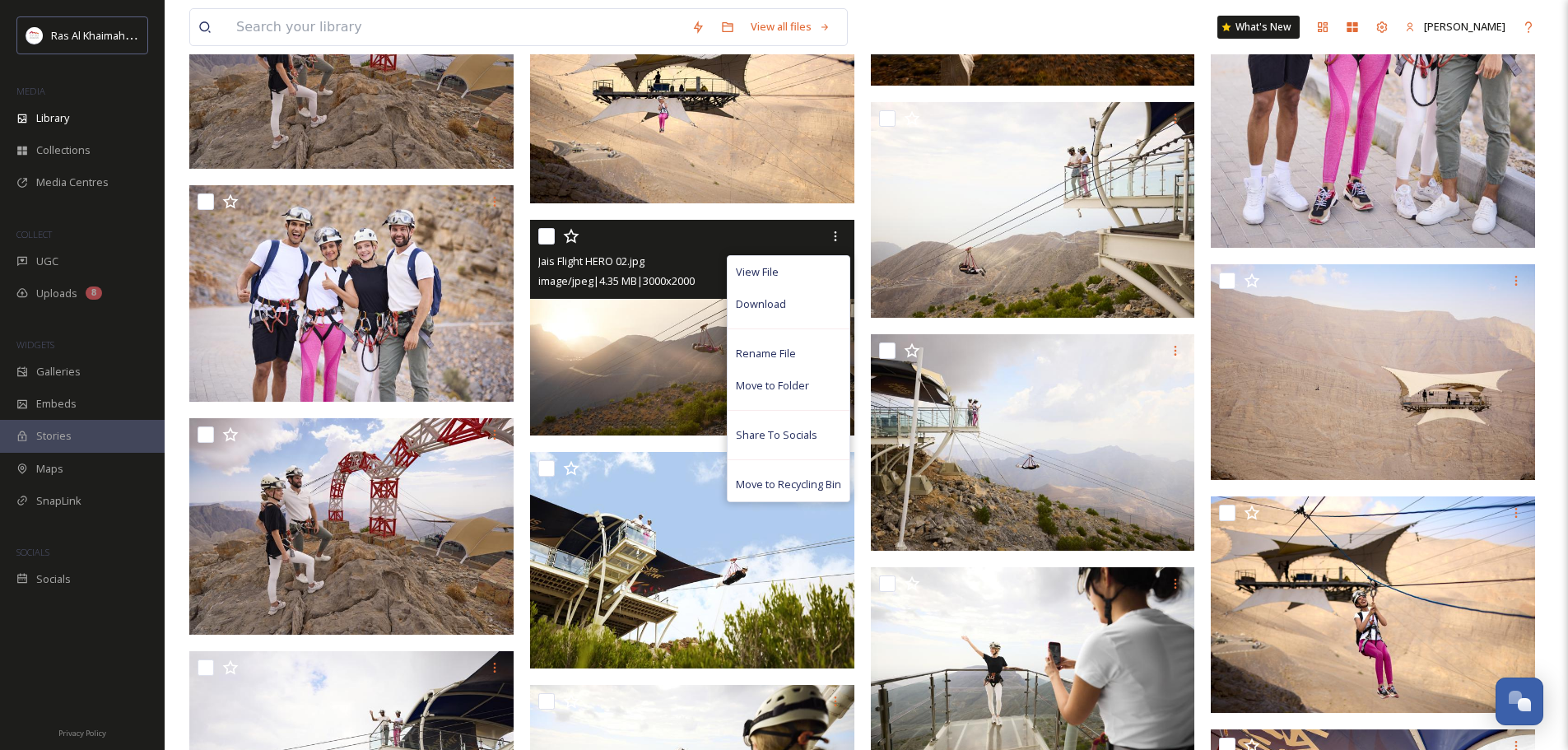
click at [608, 368] on img at bounding box center [692, 327] width 324 height 216
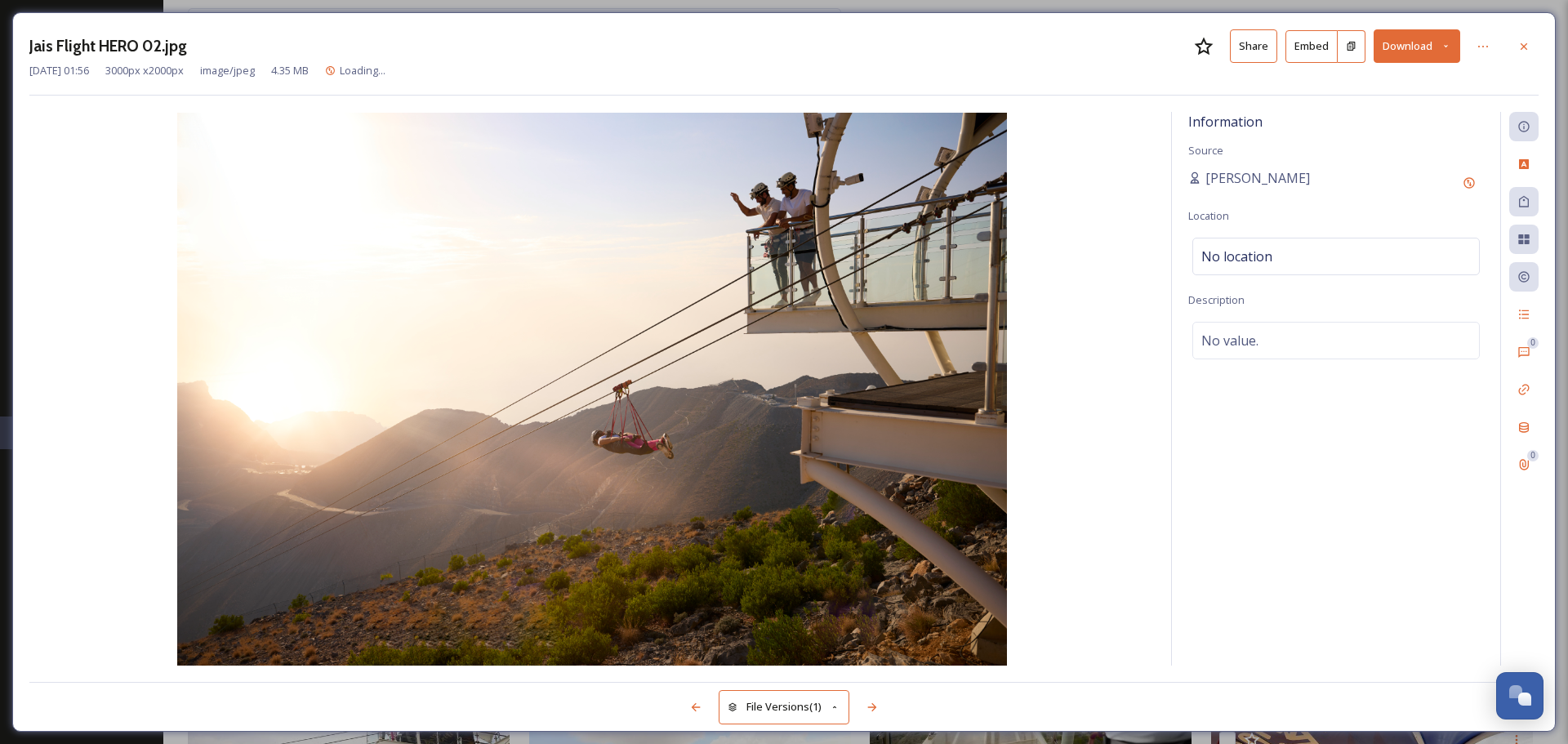
click at [1453, 48] on button "Download" at bounding box center [1417, 46] width 86 height 34
click at [1406, 82] on span "Download Original (3000 x 2000)" at bounding box center [1374, 83] width 155 height 16
click at [1538, 39] on div "Jais Flight HERO 02.jpg Share Embed Download [DATE] 01:56 3000 px x 2000 px ima…" at bounding box center [784, 372] width 1543 height 719
click at [1526, 49] on icon at bounding box center [1524, 47] width 13 height 13
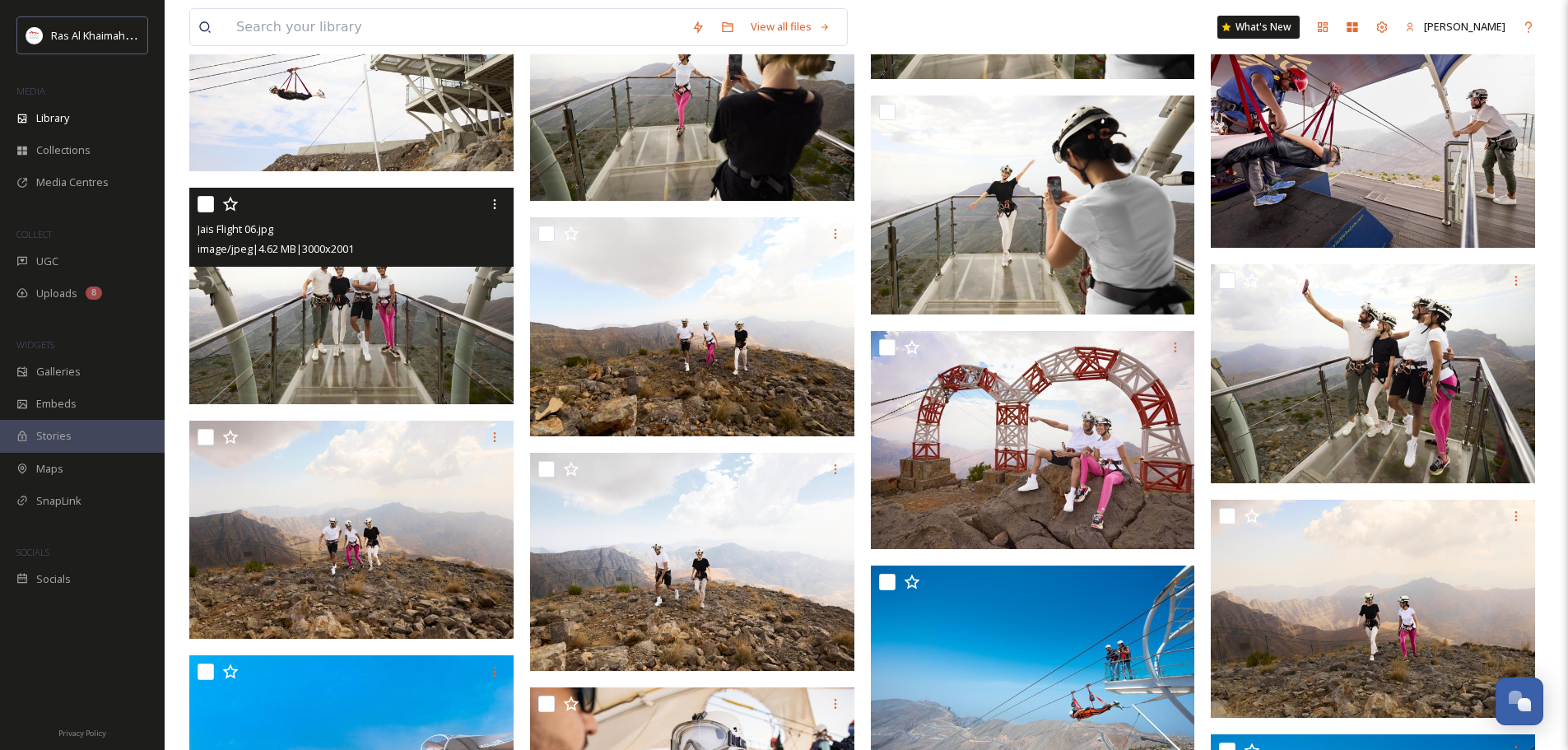
scroll to position [1381, 0]
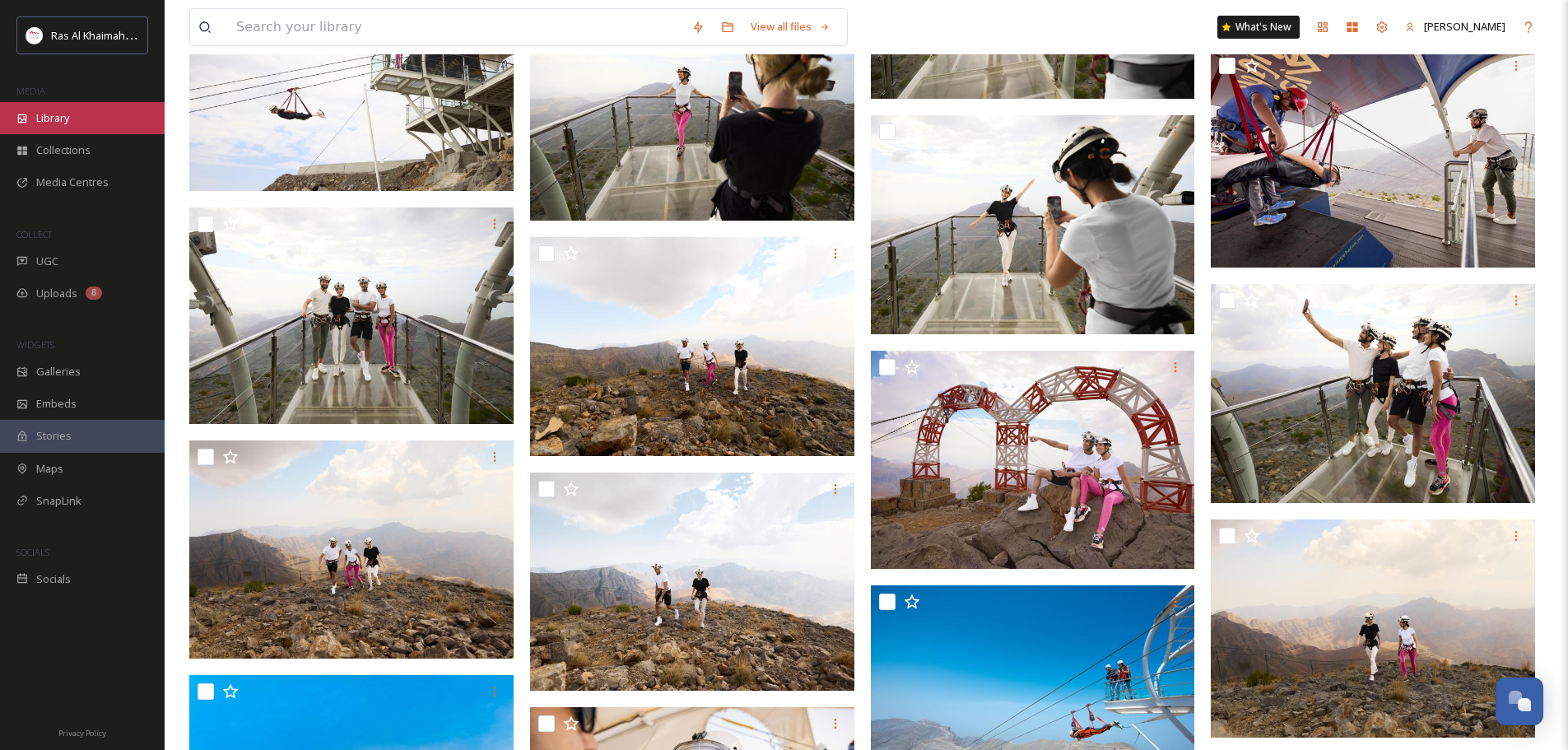
click at [68, 123] on span "Library" at bounding box center [53, 118] width 33 height 16
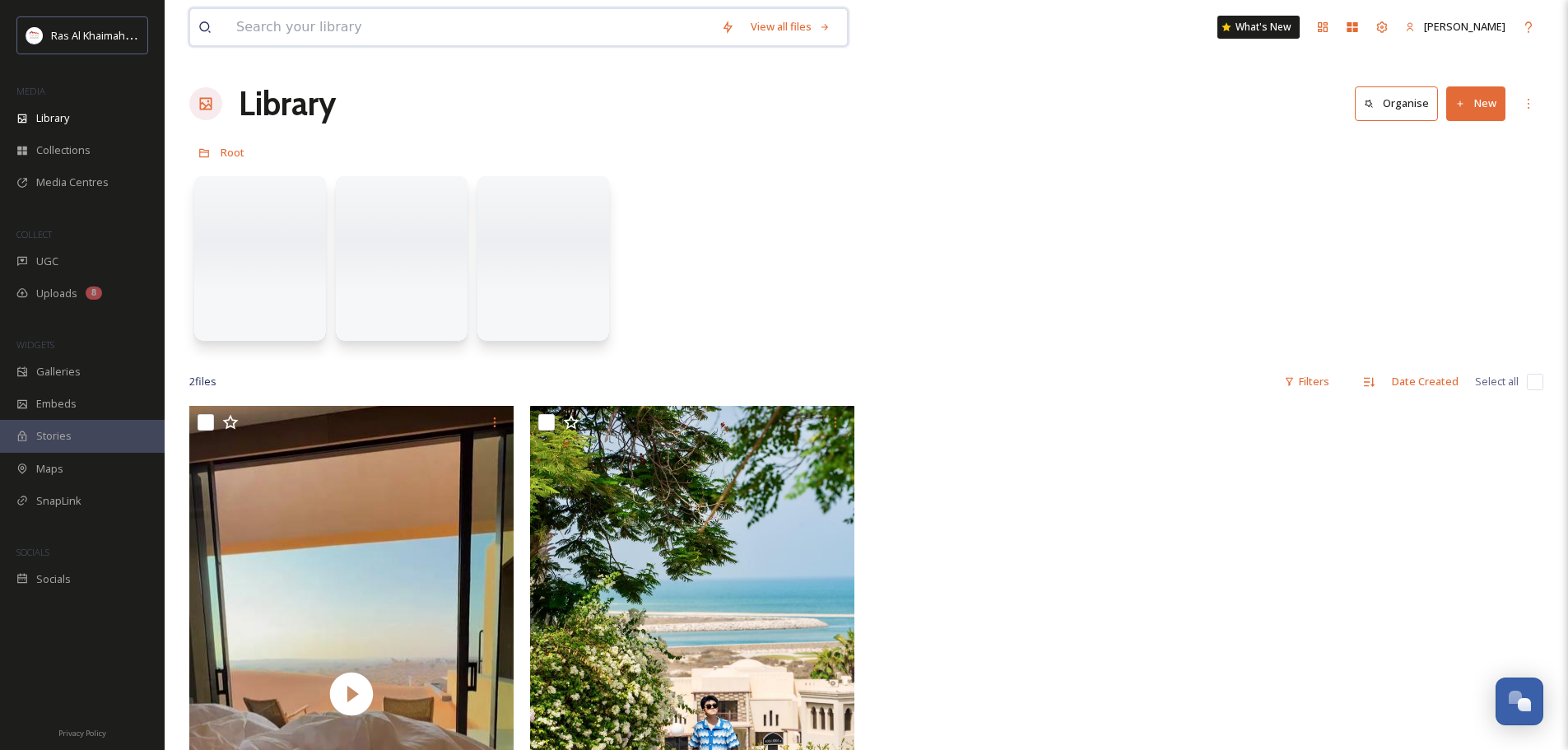
click at [488, 35] on input at bounding box center [470, 27] width 485 height 36
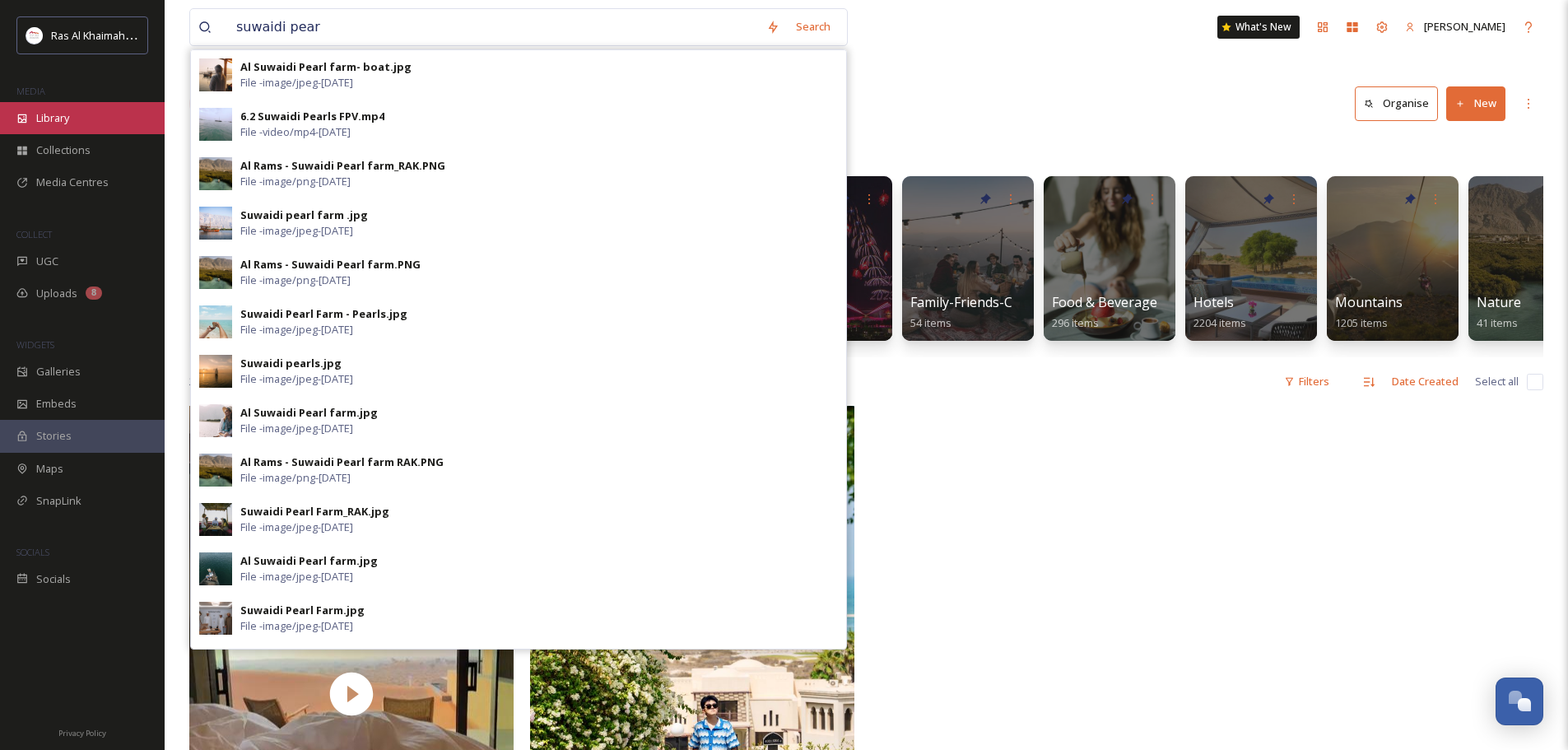
click at [93, 102] on div "Library" at bounding box center [82, 118] width 165 height 32
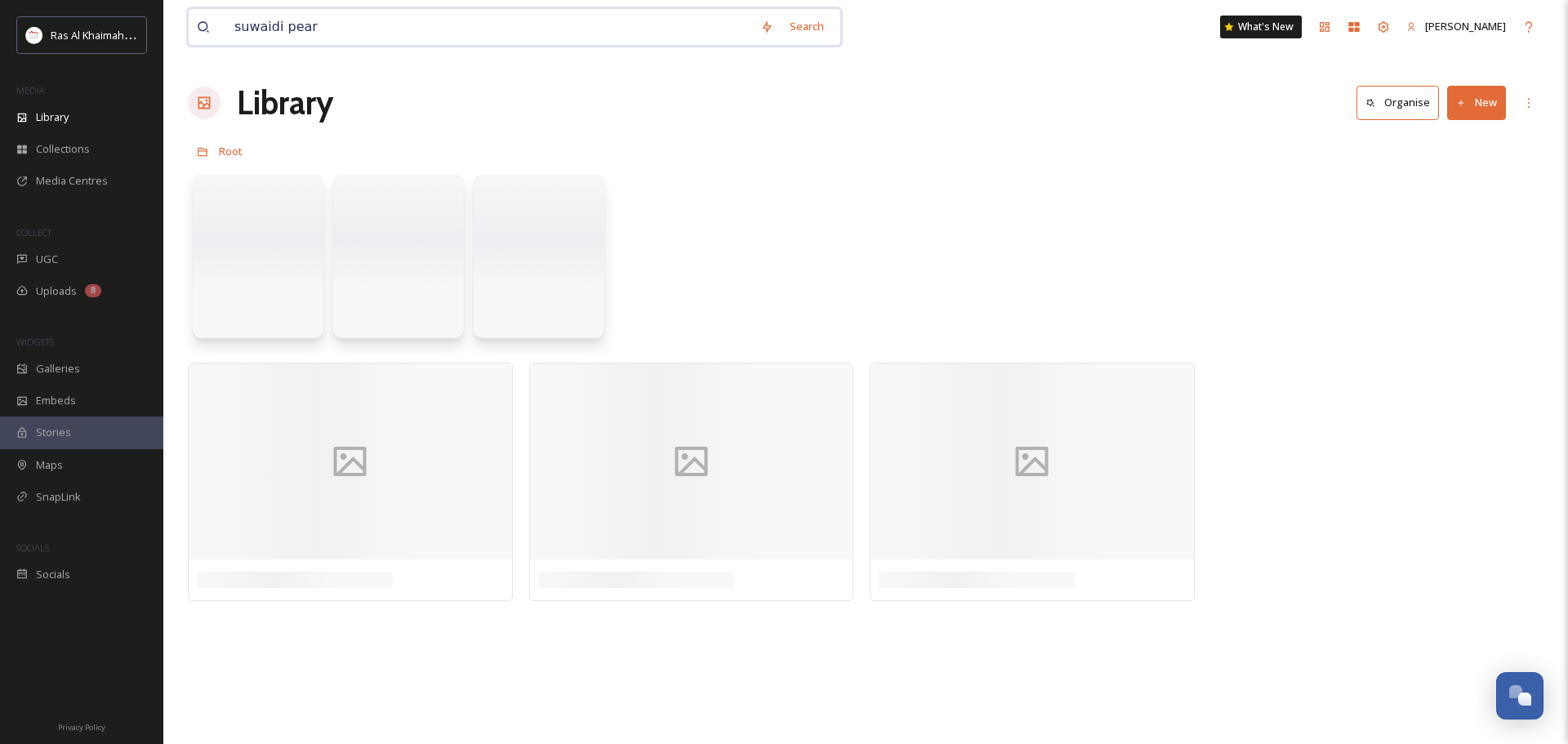
click at [316, 29] on input "suwaidi pear" at bounding box center [489, 27] width 526 height 36
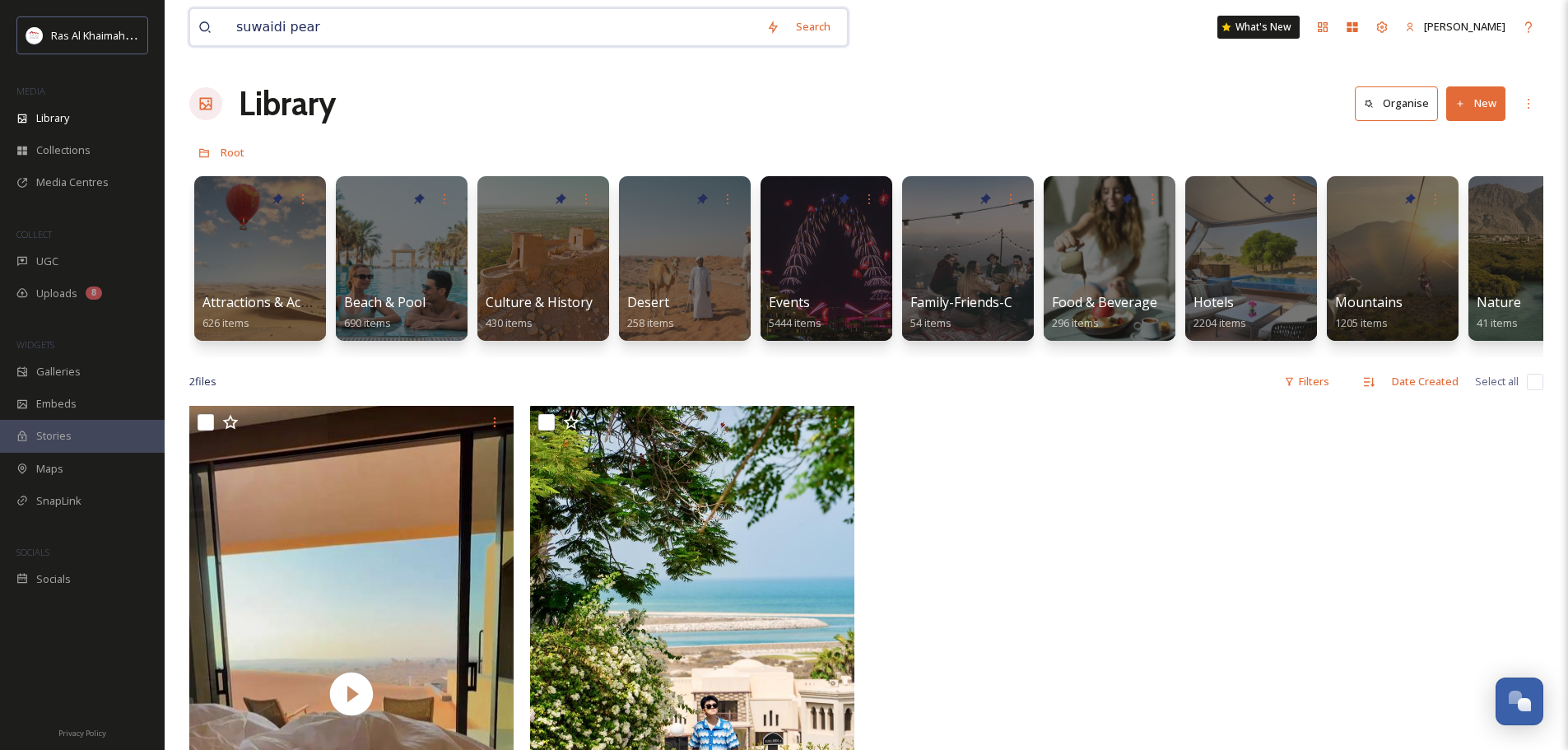
drag, startPoint x: 380, startPoint y: 38, endPoint x: 206, endPoint y: 26, distance: 174.4
click at [206, 26] on div "suwaidi pear" at bounding box center [477, 27] width 559 height 36
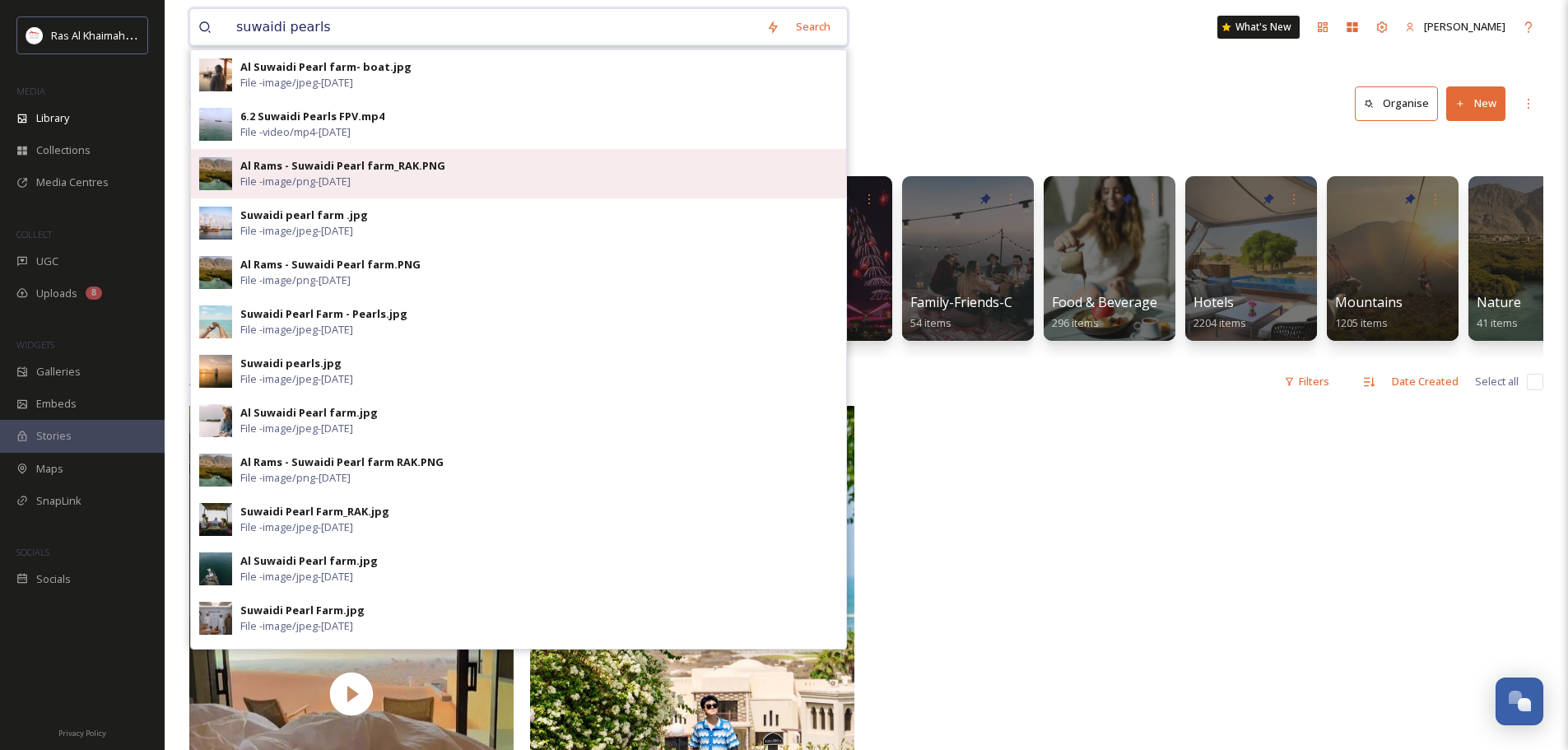
type input "suwaidi pearls"
click at [390, 179] on div "Al Rams - Suwaidi Pearl farm_RAK.PNG File - image/png - [DATE]" at bounding box center [539, 174] width 598 height 31
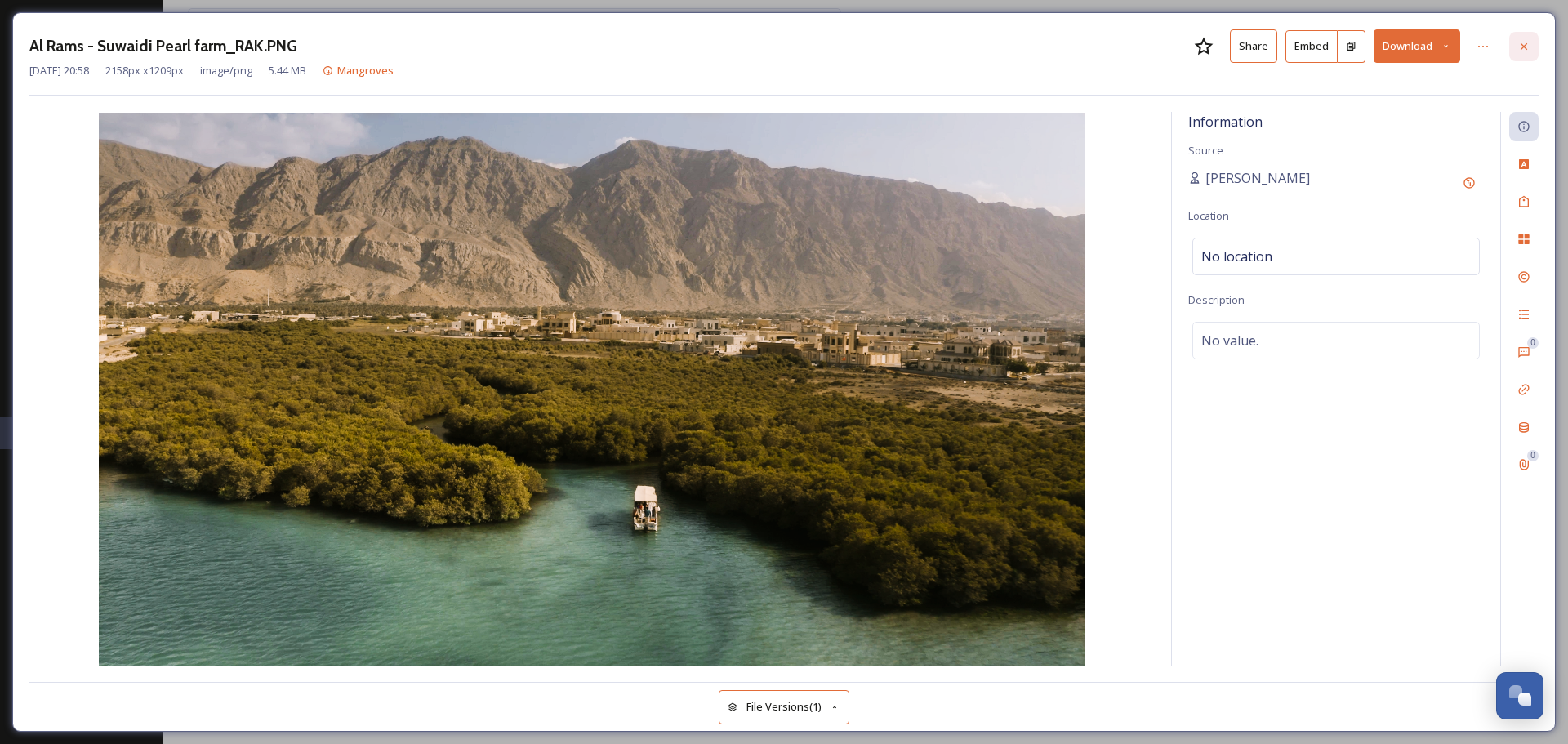
click at [1530, 49] on div at bounding box center [1524, 47] width 30 height 30
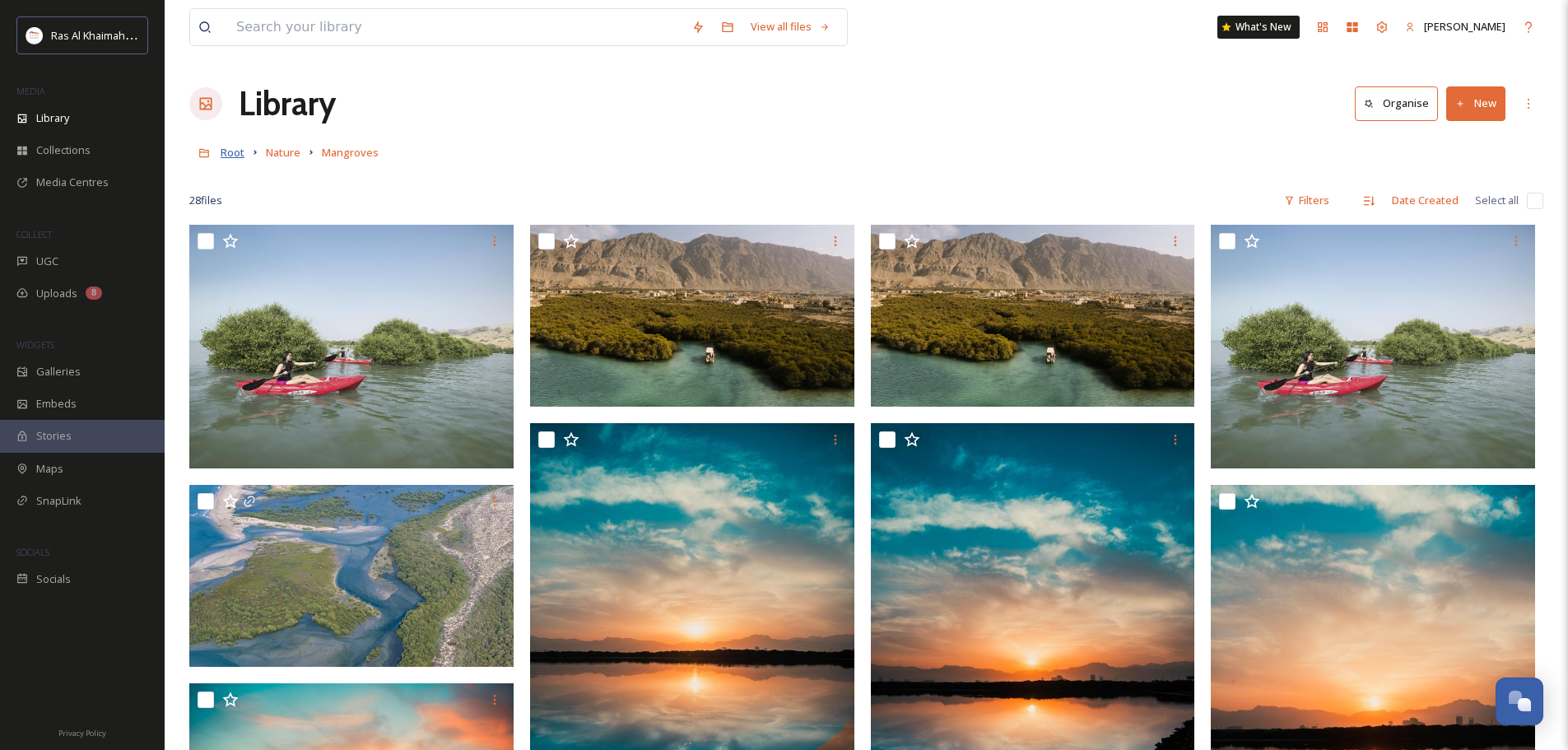
click at [244, 148] on span "Root" at bounding box center [232, 152] width 24 height 15
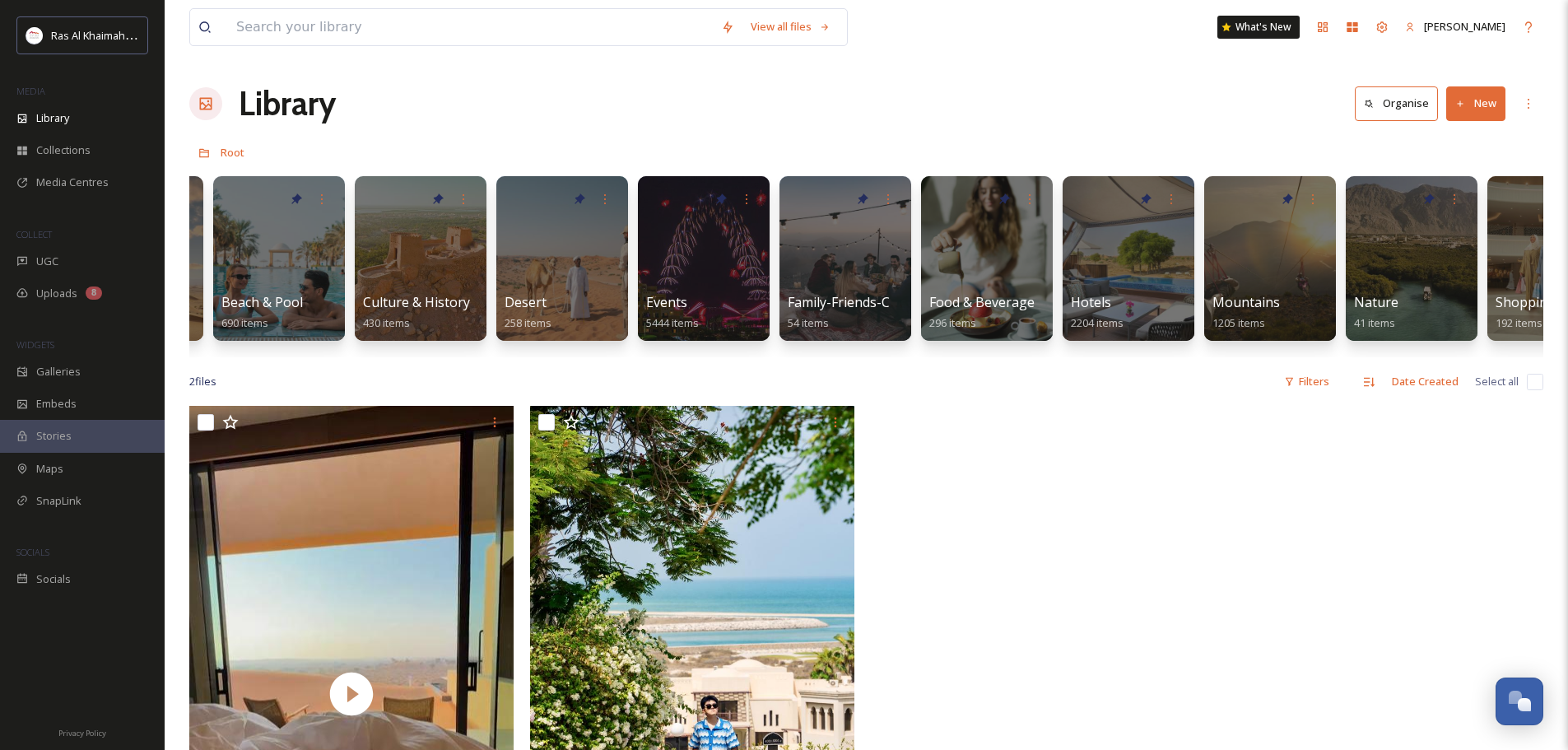
scroll to position [0, 125]
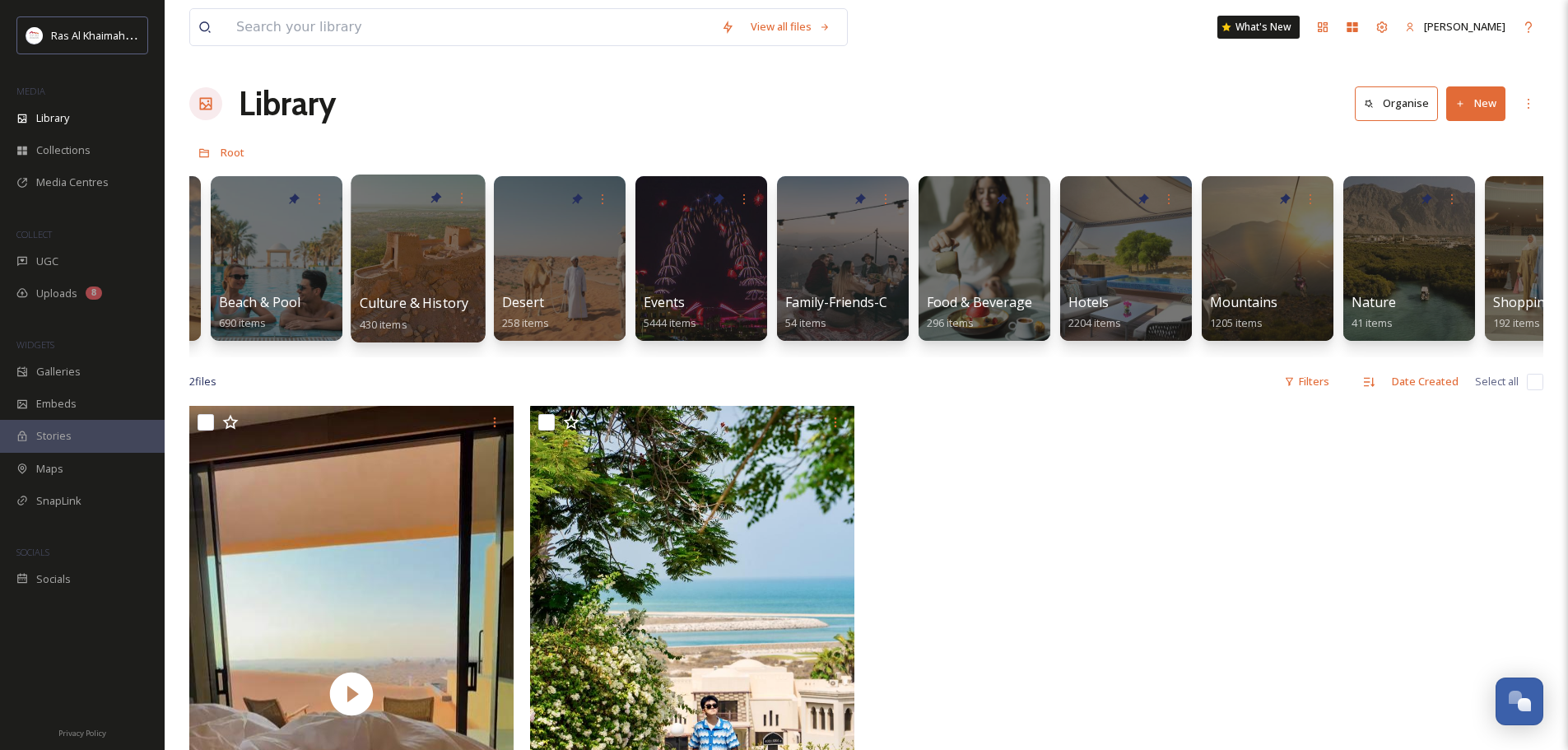
click at [447, 240] on div at bounding box center [418, 259] width 134 height 168
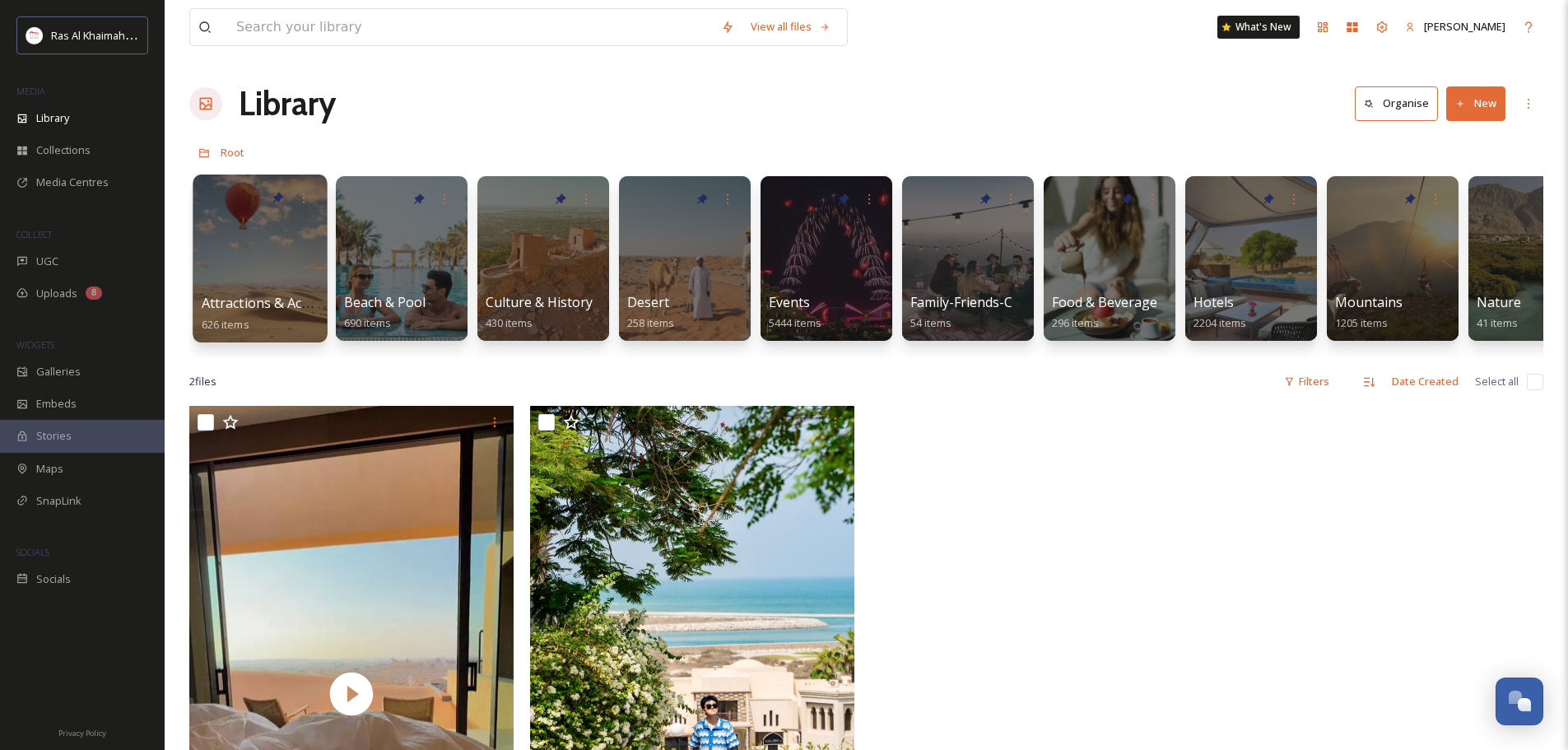
click at [248, 259] on div at bounding box center [259, 259] width 134 height 168
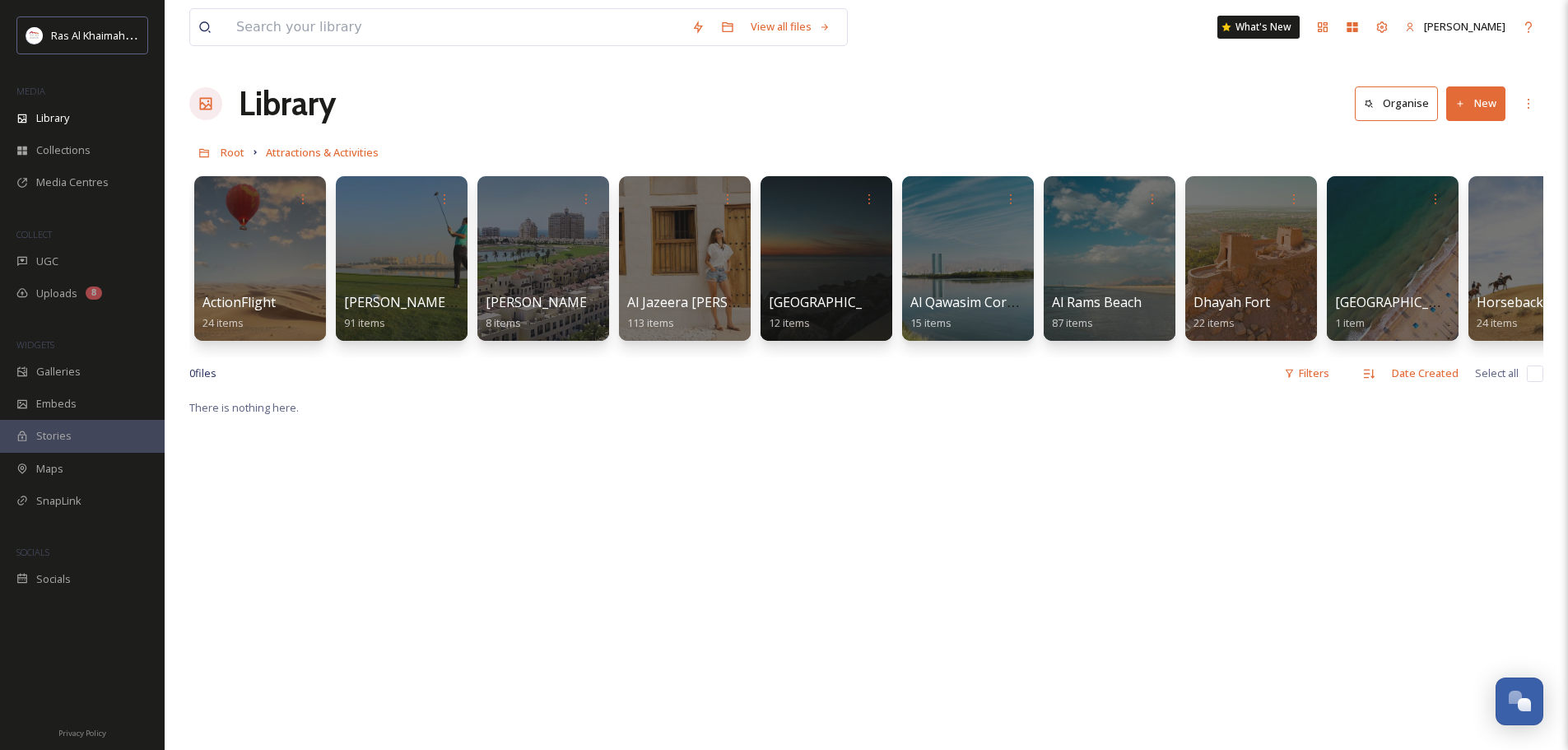
drag, startPoint x: 682, startPoint y: 370, endPoint x: 840, endPoint y: 372, distance: 158.0
click at [840, 372] on div "0 file s Filters Date Created Select all" at bounding box center [866, 373] width 1354 height 32
click at [436, 17] on input at bounding box center [455, 27] width 455 height 36
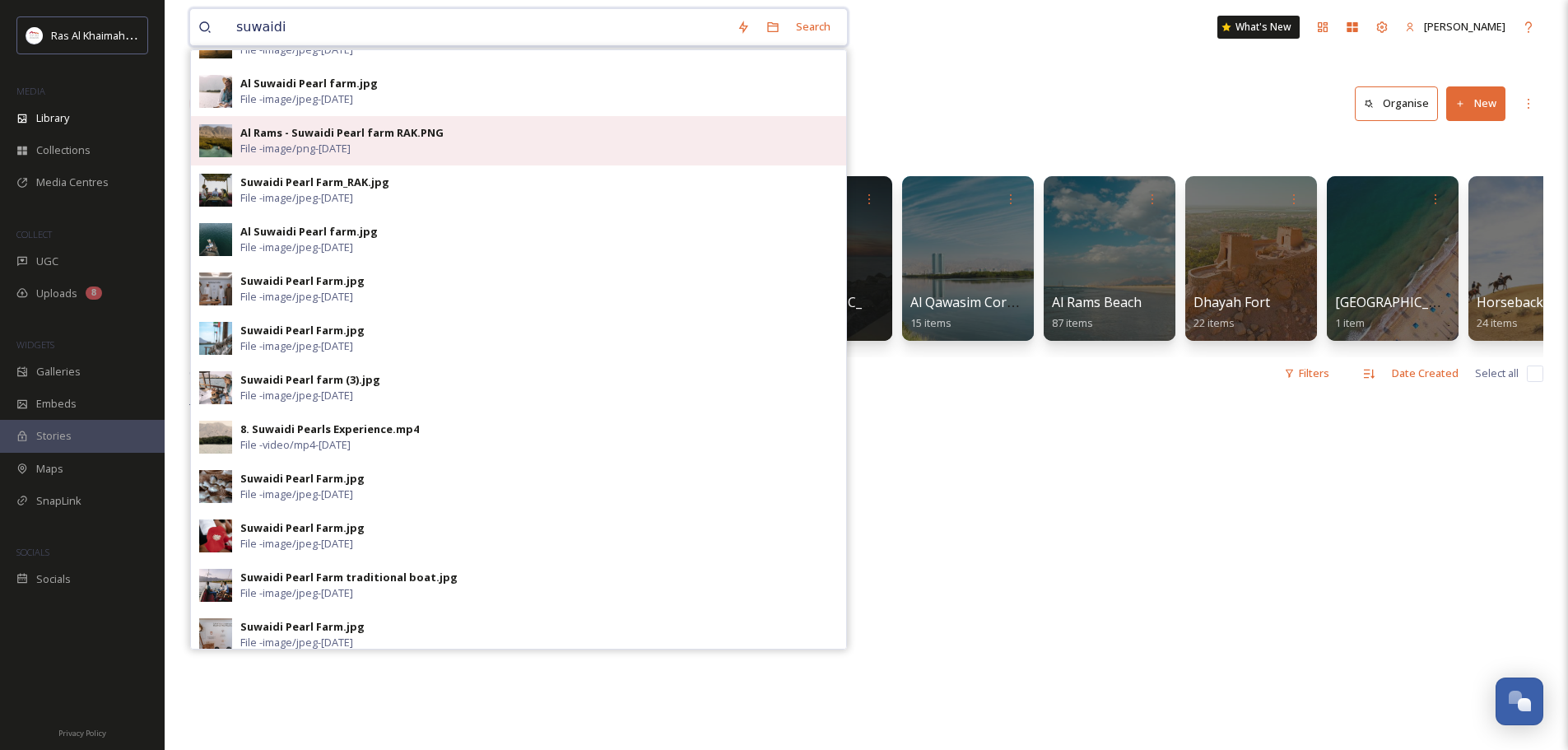
scroll to position [389, 0]
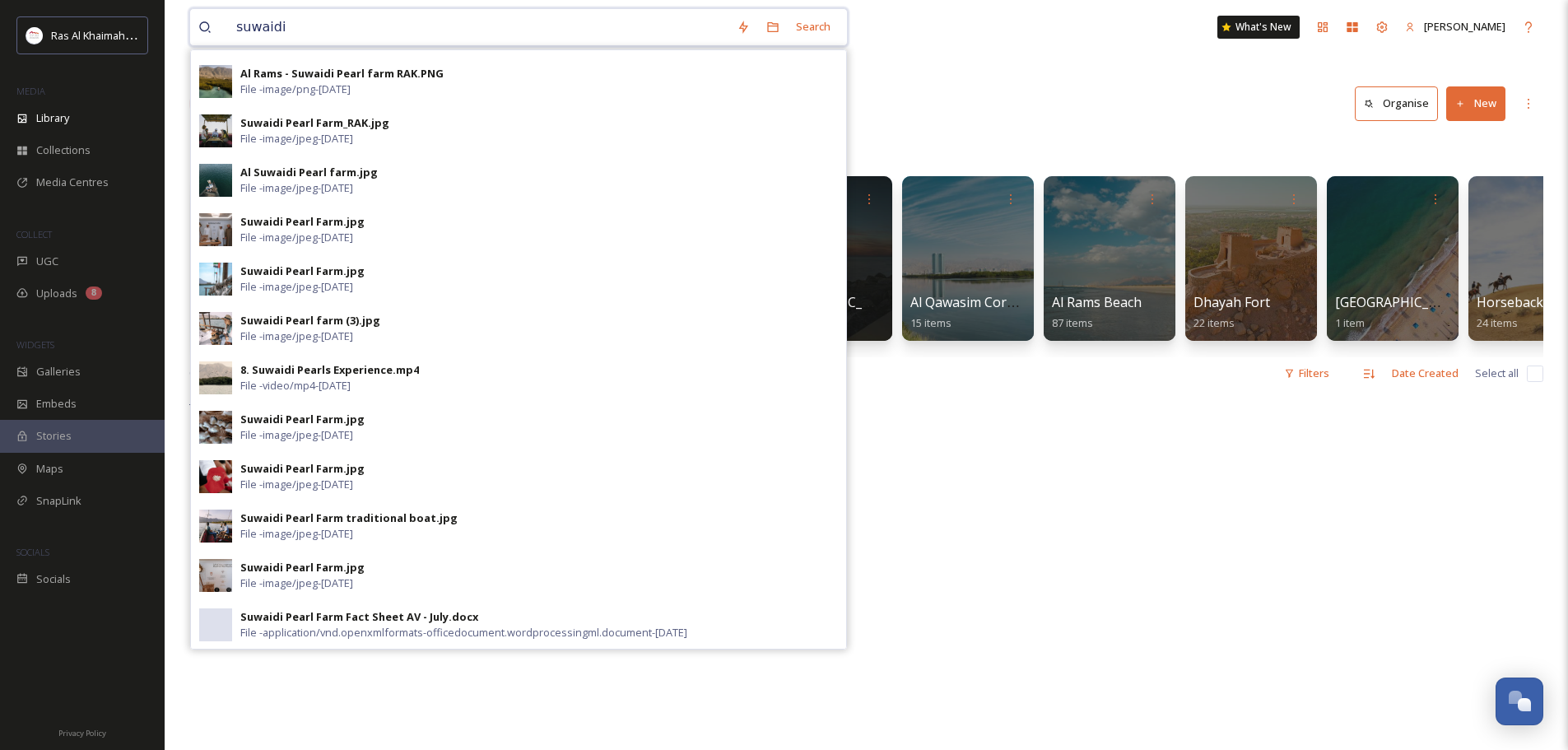
type input "suwaidi"
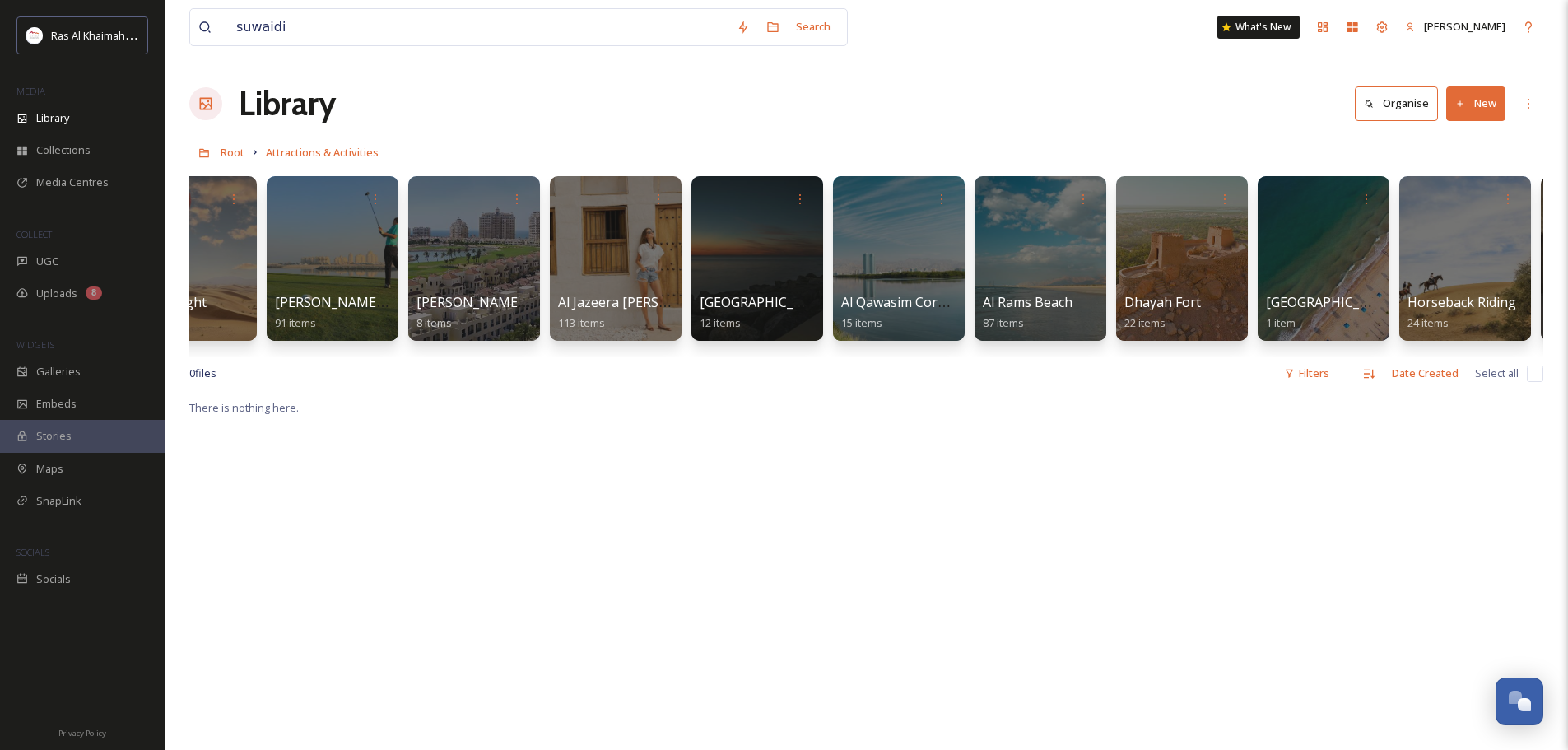
scroll to position [0, 0]
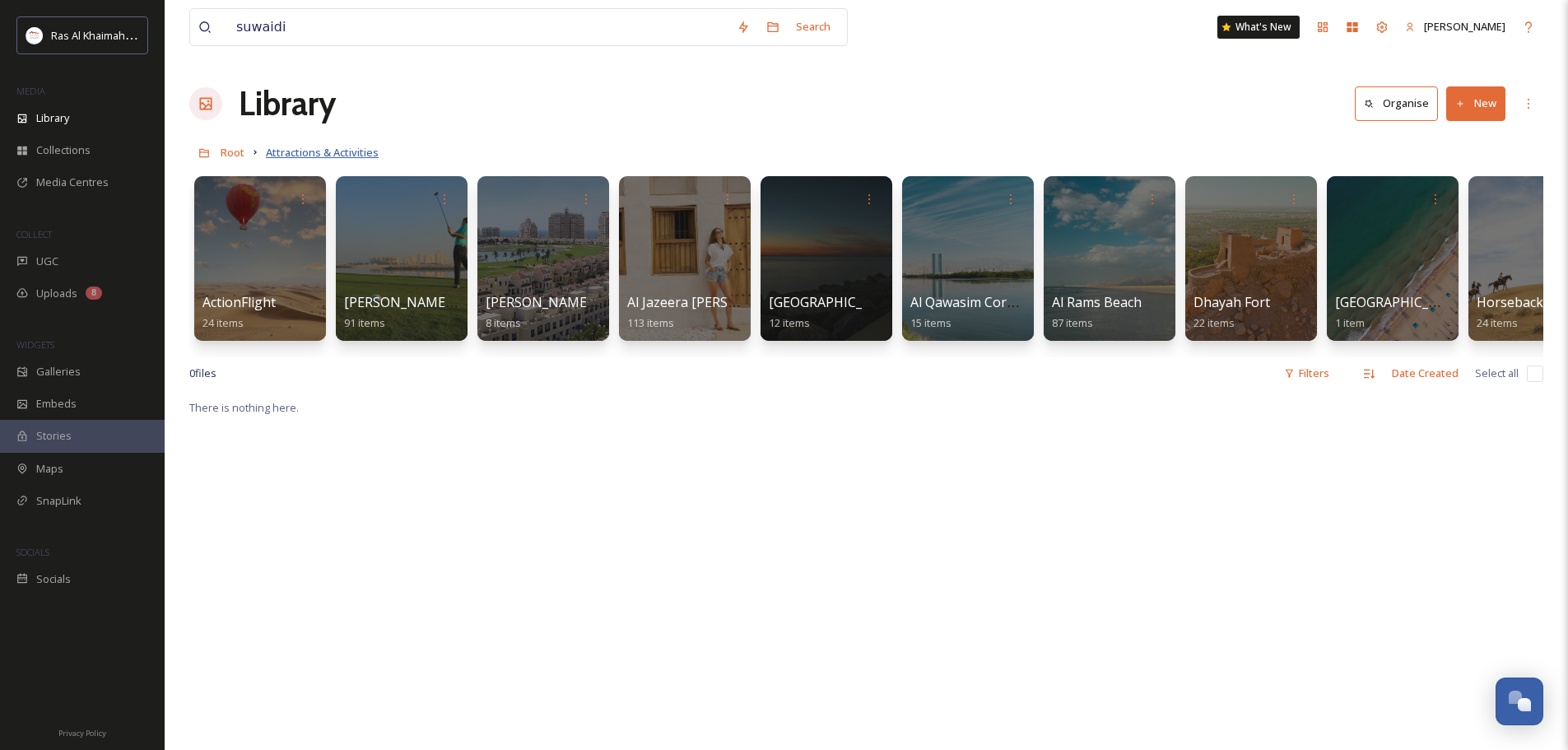
click at [281, 152] on span "Attractions & Activities" at bounding box center [322, 152] width 113 height 15
click at [231, 151] on span "Root" at bounding box center [232, 152] width 24 height 15
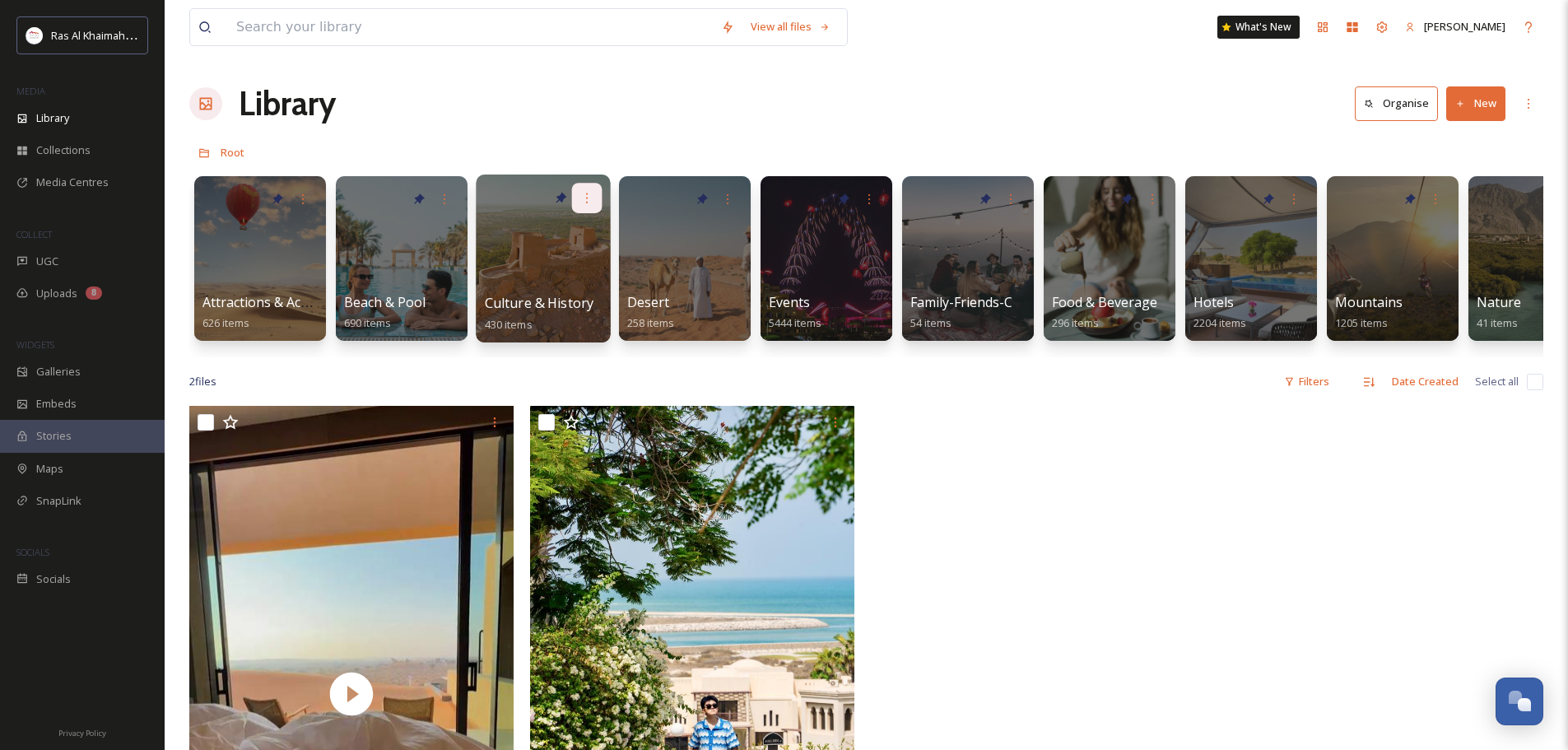
click at [578, 210] on div at bounding box center [587, 198] width 31 height 31
click at [515, 185] on div "Edit / Share Move to Folder Delete" at bounding box center [544, 198] width 118 height 31
click at [569, 331] on div "Culture & History 430 items" at bounding box center [544, 314] width 118 height 41
click at [554, 302] on span "Culture & History" at bounding box center [540, 303] width 109 height 18
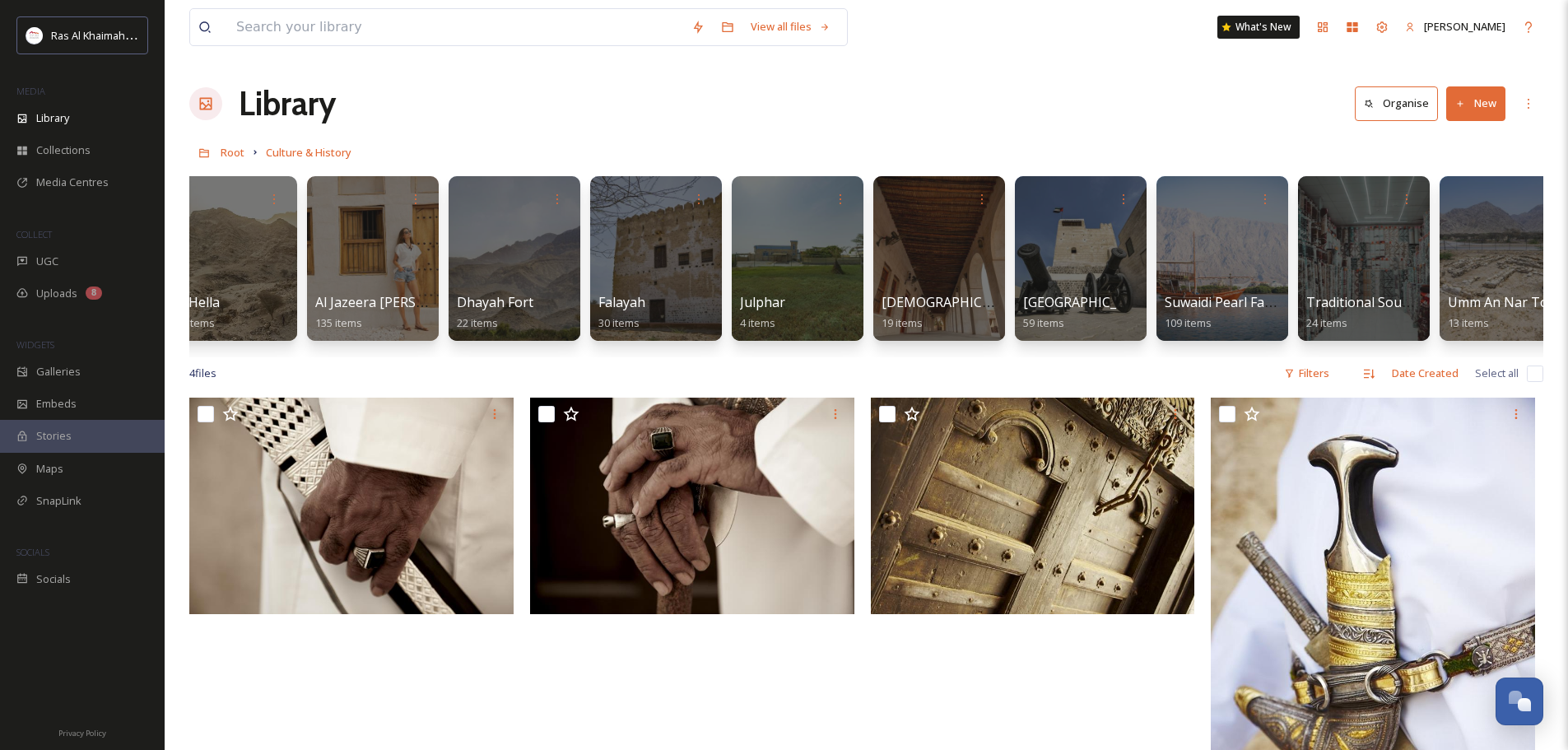
scroll to position [0, 61]
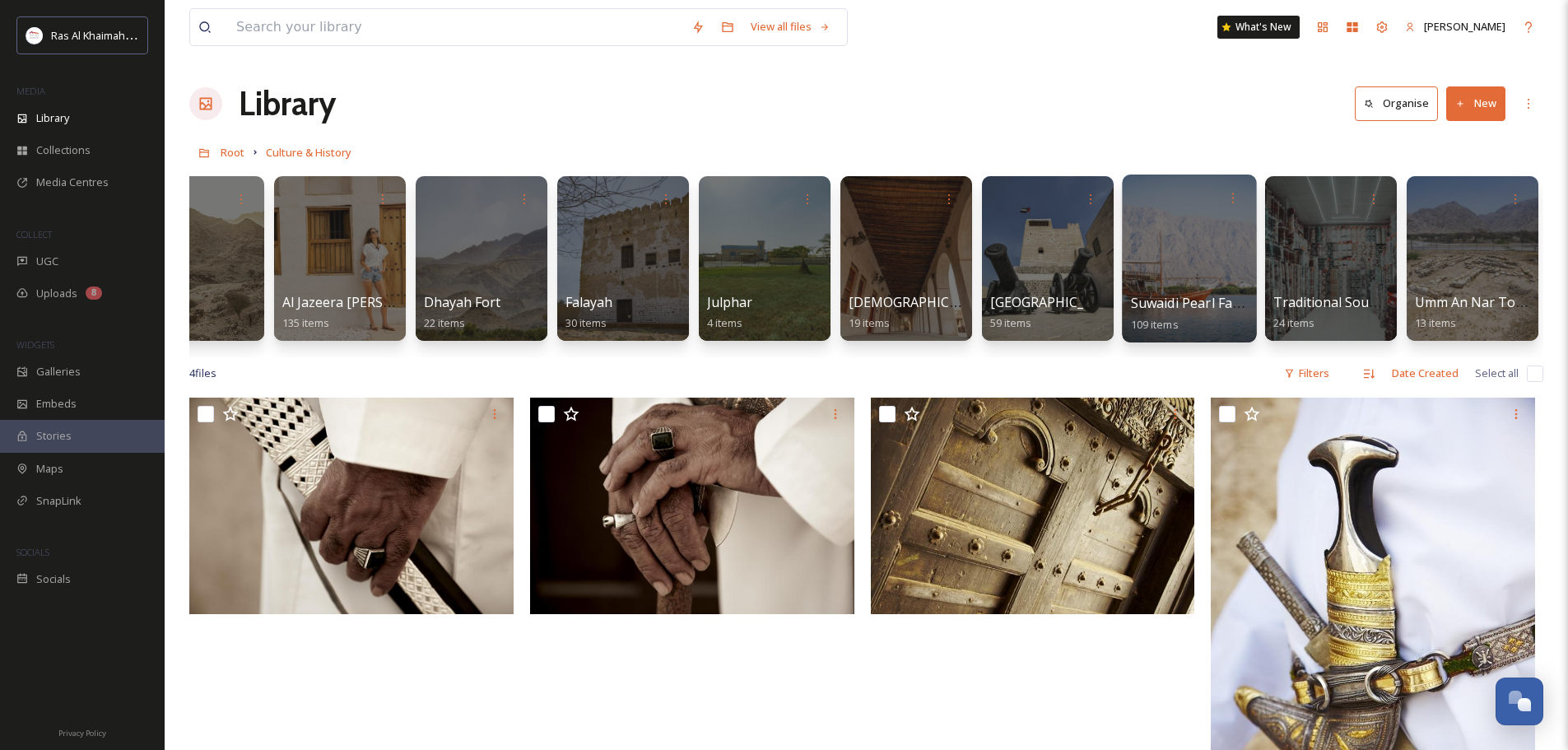
click at [1206, 225] on div at bounding box center [1189, 259] width 134 height 168
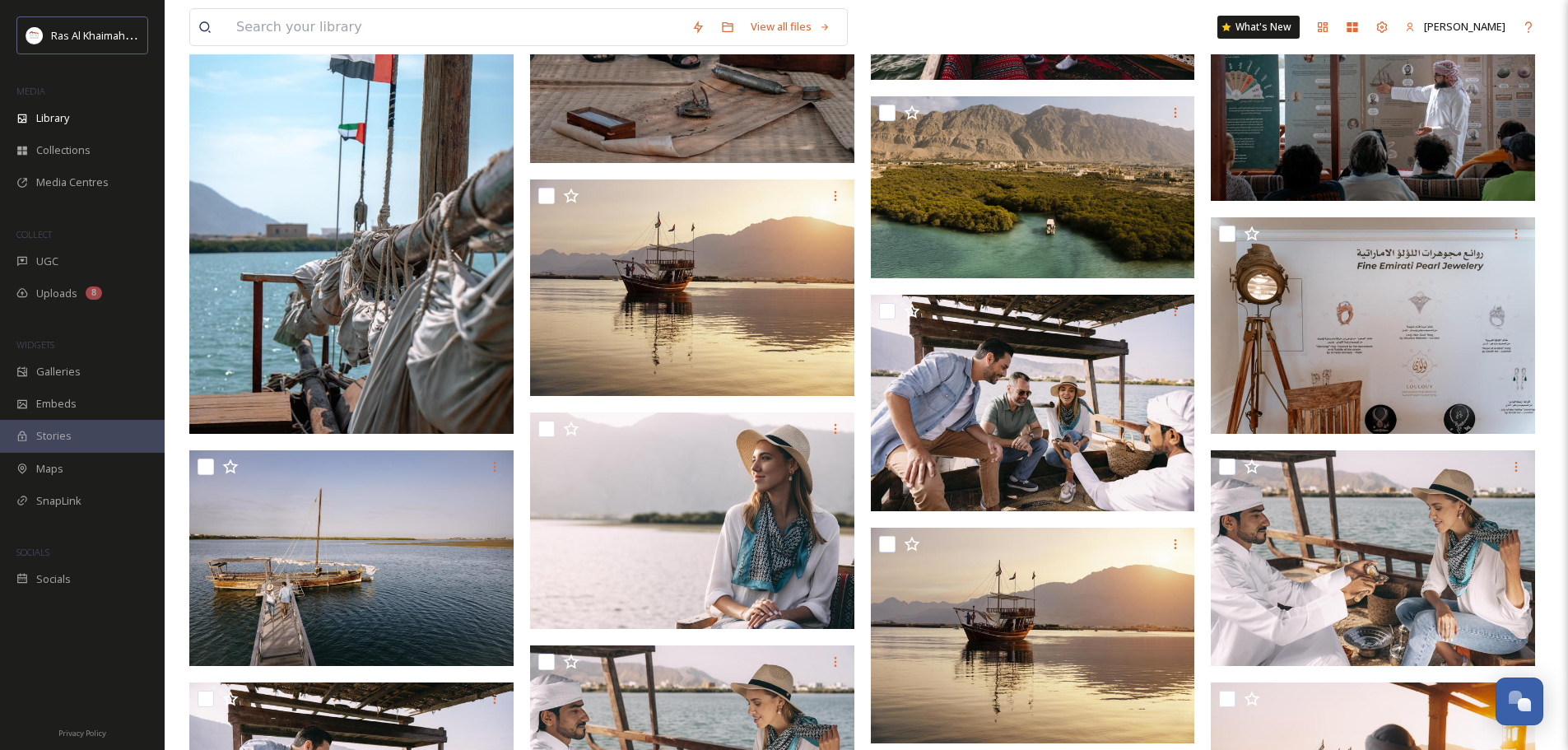
scroll to position [1444, 0]
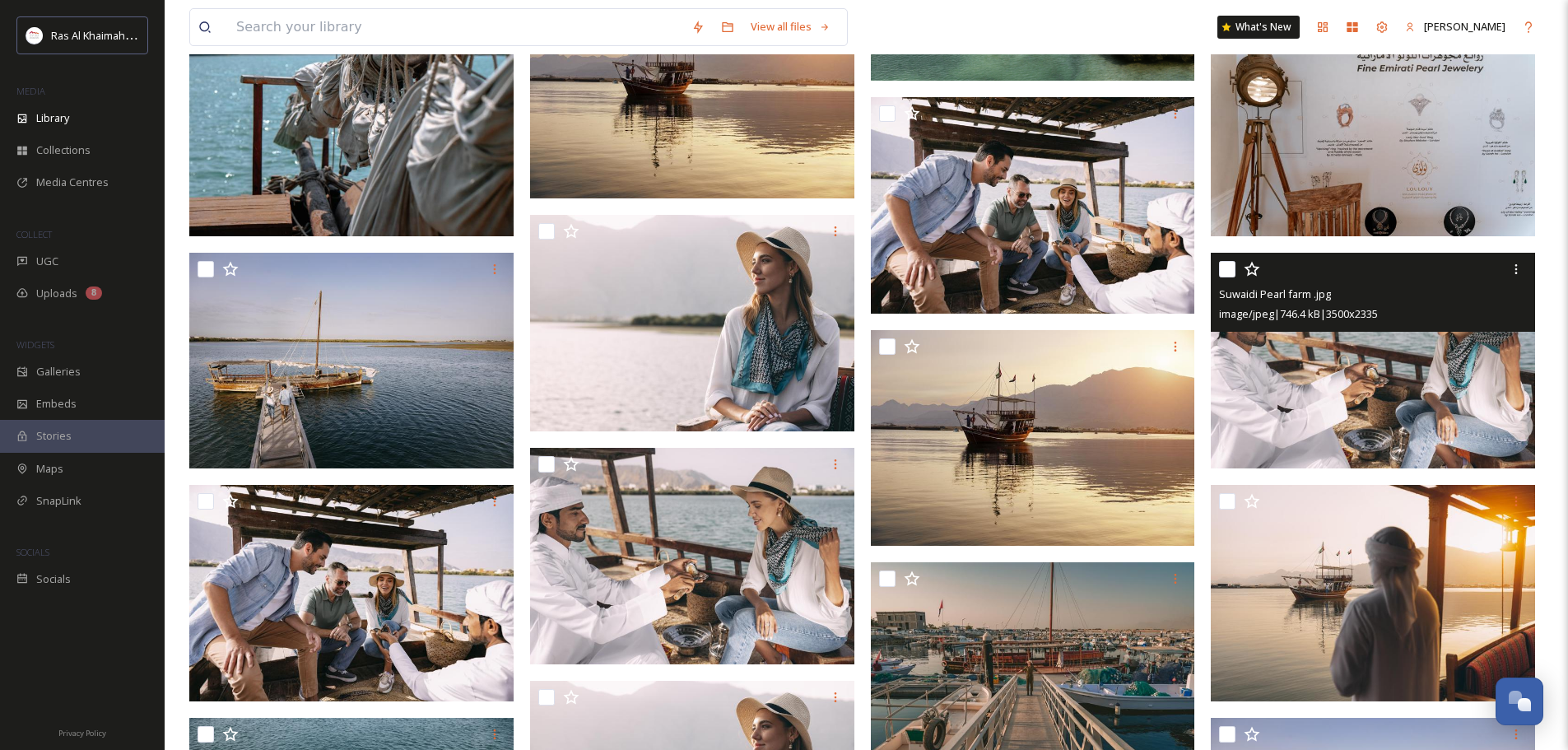
click at [1364, 410] on img at bounding box center [1372, 360] width 324 height 216
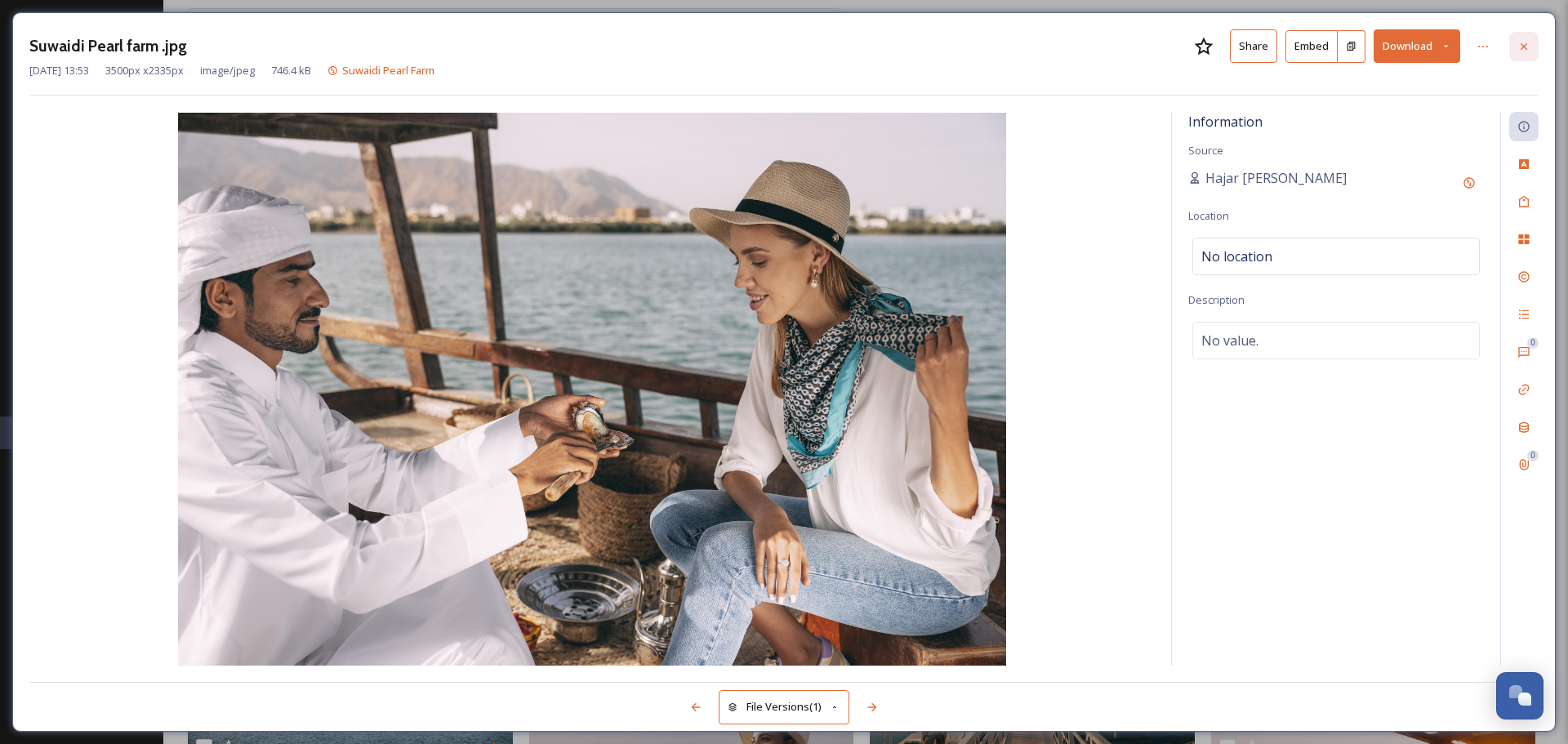
click at [1521, 49] on icon at bounding box center [1524, 47] width 13 height 13
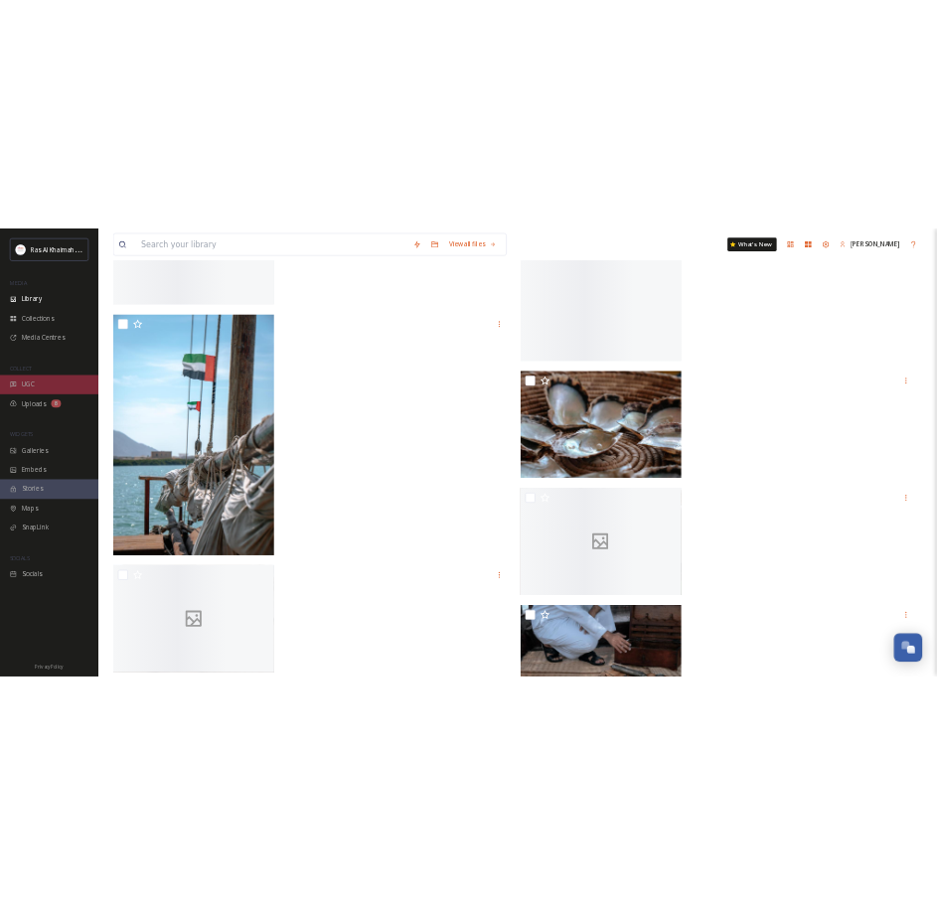
scroll to position [2205, 0]
